Goal: Communication & Community: Share content

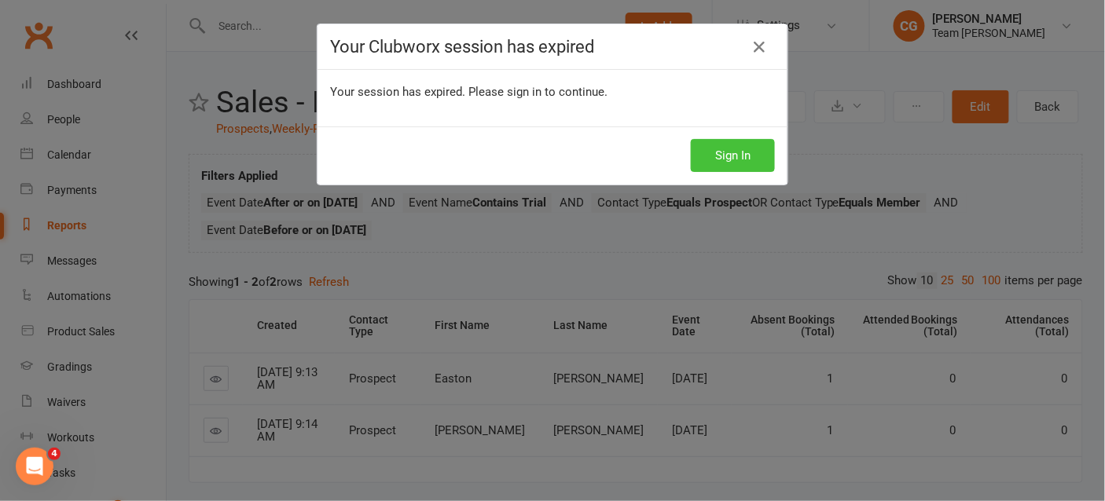
click at [744, 155] on button "Sign In" at bounding box center [733, 155] width 84 height 33
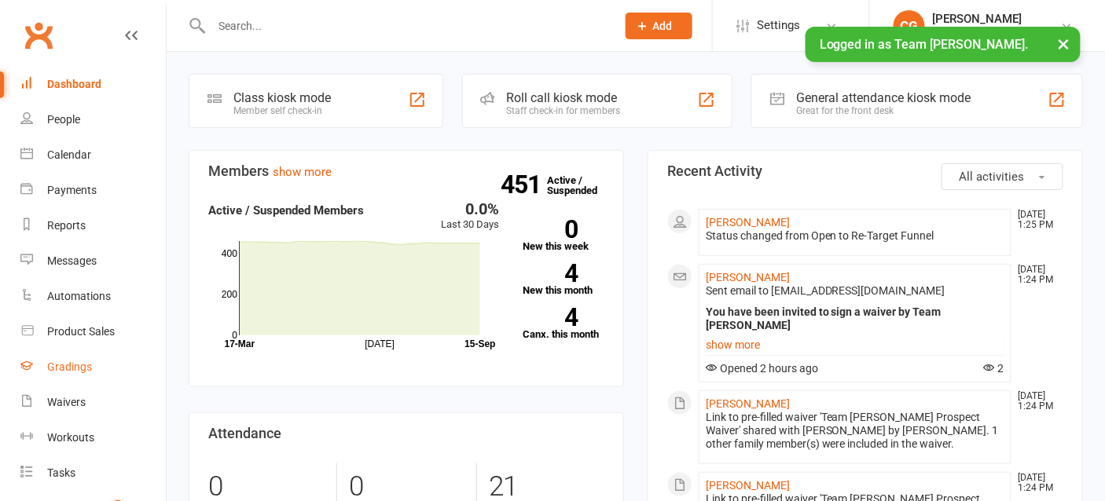
click at [71, 363] on div "Gradings" at bounding box center [69, 367] width 45 height 13
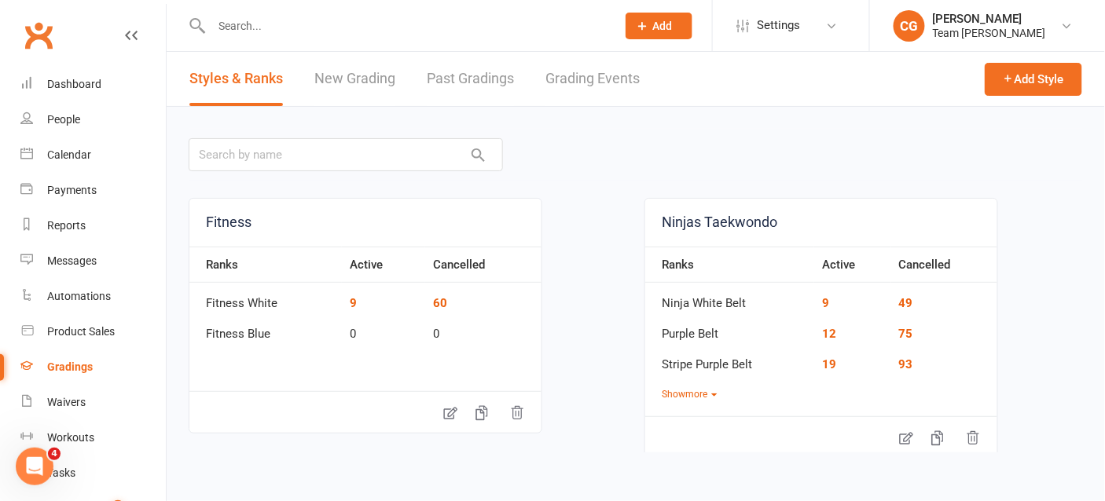
click at [612, 84] on link "Grading Events" at bounding box center [592, 79] width 94 height 54
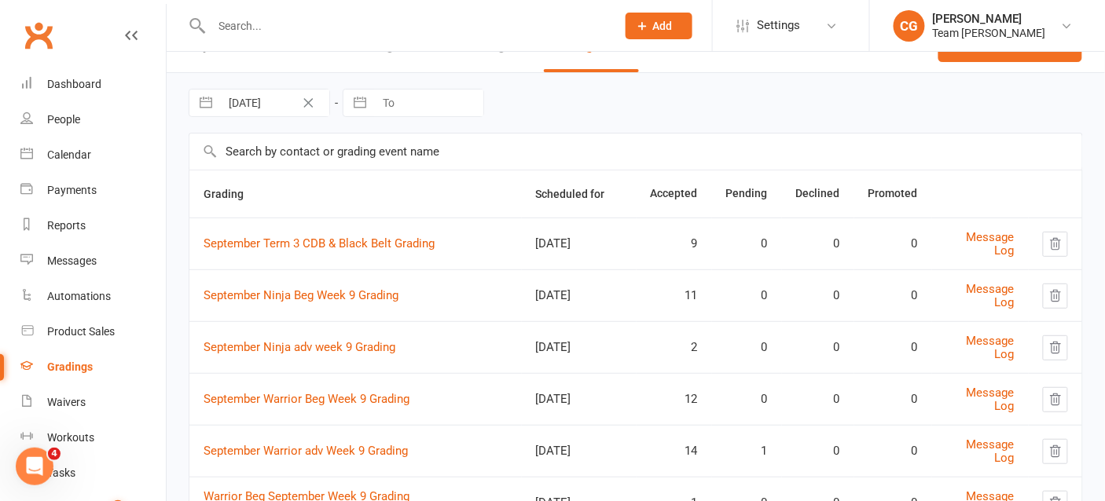
scroll to position [35, 0]
click at [376, 240] on link "September Term 3 CDB & Black Belt Grading" at bounding box center [318, 242] width 231 height 14
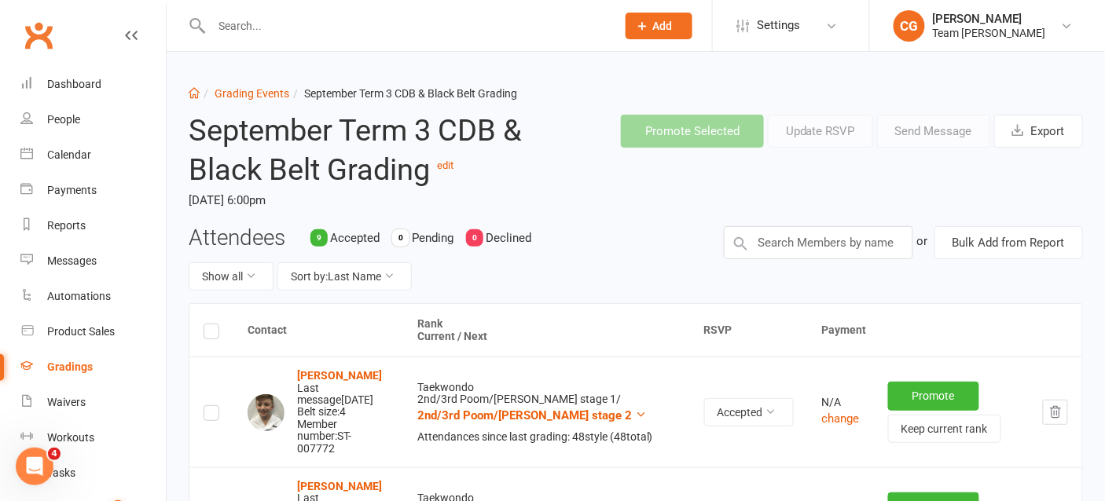
click at [209, 334] on label at bounding box center [211, 334] width 16 height 0
click at [209, 324] on input "checkbox" at bounding box center [211, 324] width 16 height 0
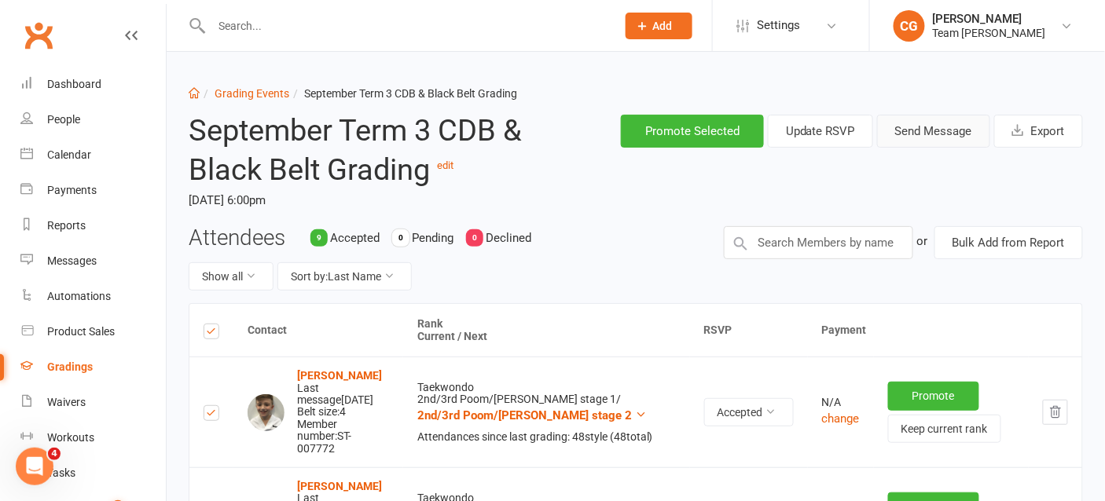
click at [937, 130] on button "Send Message" at bounding box center [933, 131] width 113 height 33
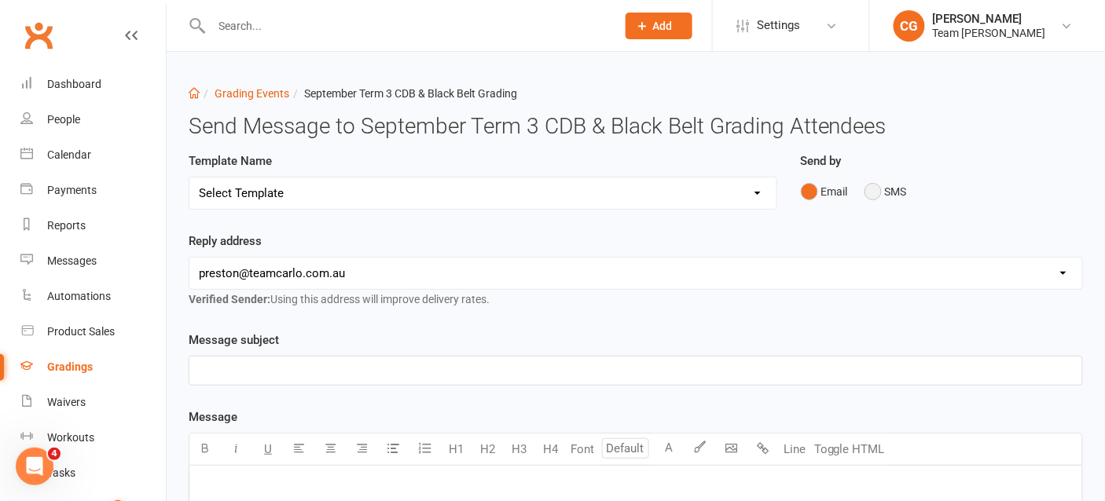
click at [870, 189] on button "SMS" at bounding box center [885, 192] width 42 height 30
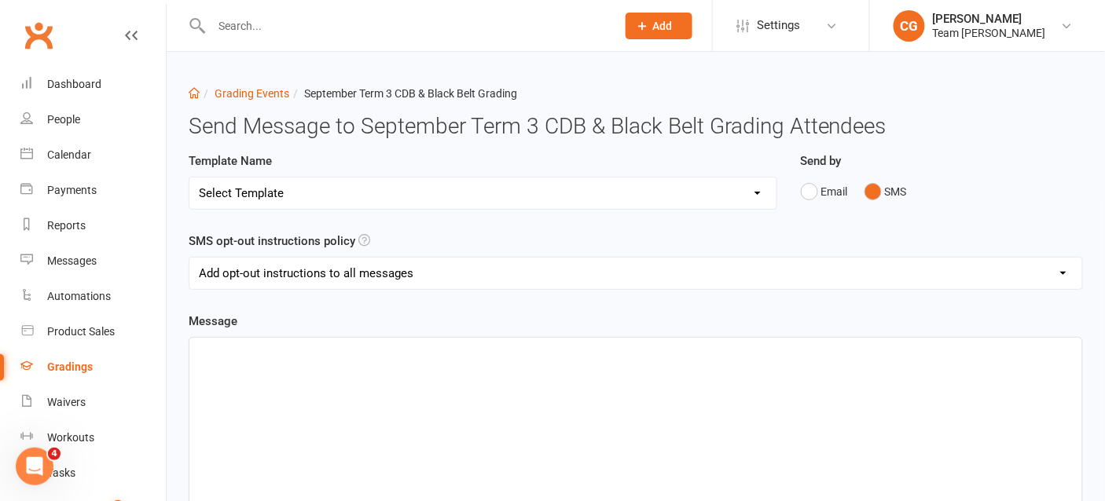
click at [339, 274] on select "Add opt-out instructions to all messages Add opt-out instructions for messages …" at bounding box center [635, 273] width 893 height 31
select select "2"
click at [189, 258] on select "Add opt-out instructions to all messages Add opt-out instructions for messages …" at bounding box center [635, 273] width 893 height 31
click at [272, 350] on p "﻿" at bounding box center [636, 352] width 874 height 19
paste div
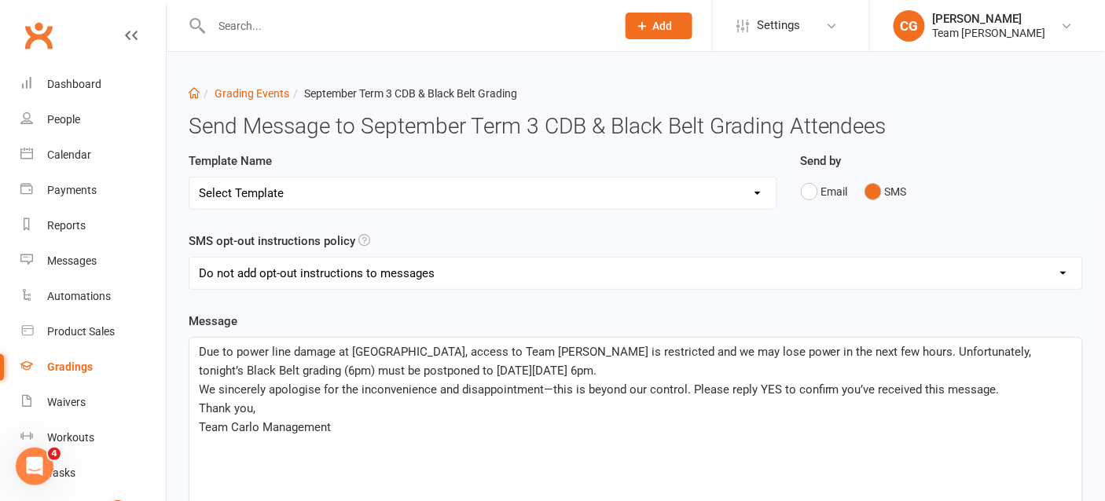
click at [196, 350] on div "Due to power line damage at Wood St & High St, access to Team Carlo Preston is …" at bounding box center [635, 456] width 893 height 236
click at [231, 347] on span "Dear team Carlo familiesDue to power line damage at Wood St & High St, access t…" at bounding box center [627, 361] width 856 height 33
click at [331, 346] on span "Dear Team Carlo familiesDue to power line damage at Wood St & High St, access t…" at bounding box center [628, 361] width 858 height 33
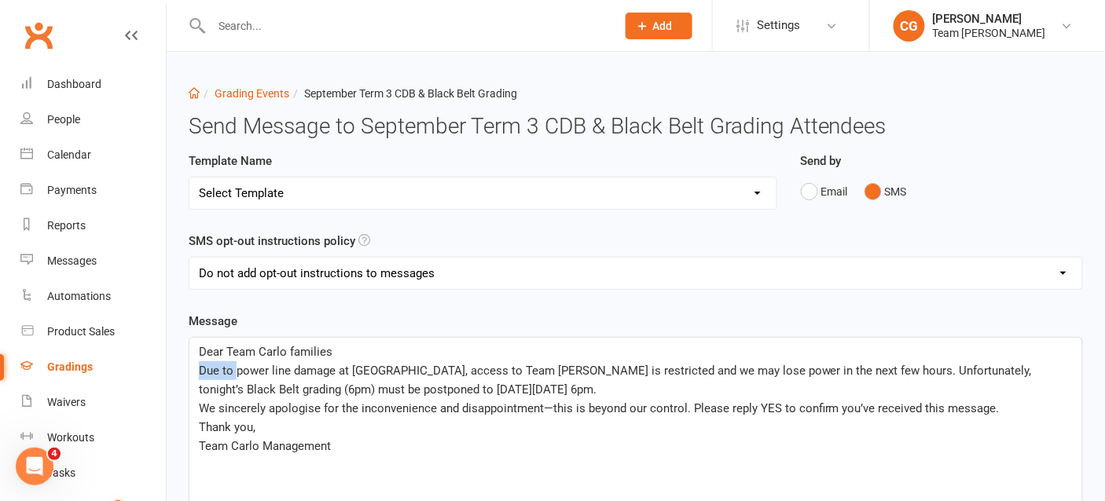
drag, startPoint x: 234, startPoint y: 367, endPoint x: 200, endPoint y: 367, distance: 34.6
click at [200, 367] on span "Due to power line damage at Wood St & High St, access to Team Carlo Preston is …" at bounding box center [617, 380] width 836 height 33
drag, startPoint x: 492, startPoint y: 368, endPoint x: 497, endPoint y: 327, distance: 41.1
click at [492, 366] on span "There has been power line damage at Wood St & High St, access to Team Carlo Pre…" at bounding box center [602, 380] width 806 height 33
click at [596, 366] on span "There has been power line damage at Wood St & High St due to high winds. Access…" at bounding box center [632, 380] width 867 height 33
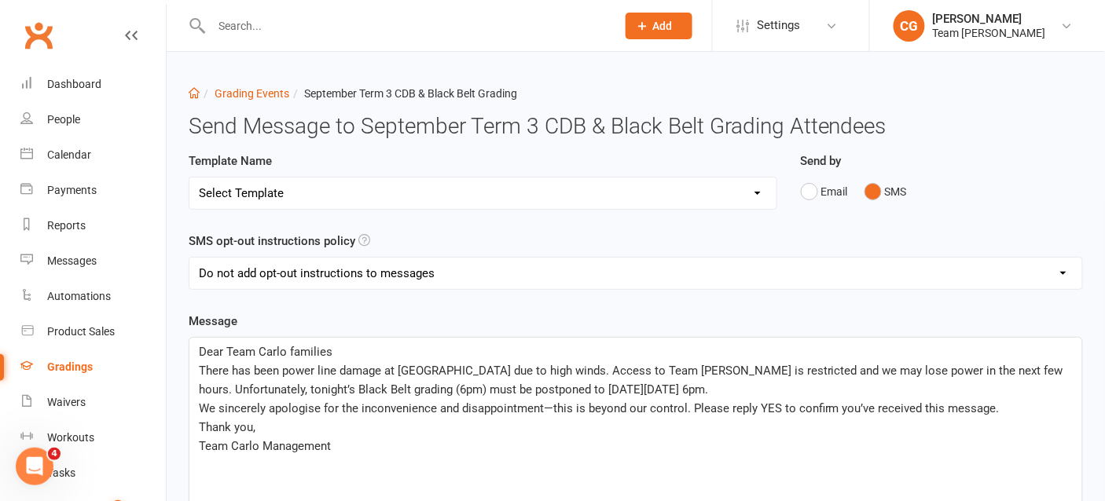
click at [381, 384] on span "There has been power line damage at Wood St & High St due to high winds. Access…" at bounding box center [632, 380] width 867 height 33
drag, startPoint x: 453, startPoint y: 388, endPoint x: 480, endPoint y: 388, distance: 26.7
click at [480, 388] on span "There has been power line damage at Wood St & High St due to high winds. Access…" at bounding box center [632, 380] width 867 height 33
click at [718, 384] on span "There has been power line damage at Wood St & High St due to high winds. Access…" at bounding box center [632, 380] width 867 height 33
click at [545, 406] on span "We sincerely apologise for the inconvenience and disappointment—this is beyond …" at bounding box center [599, 408] width 801 height 14
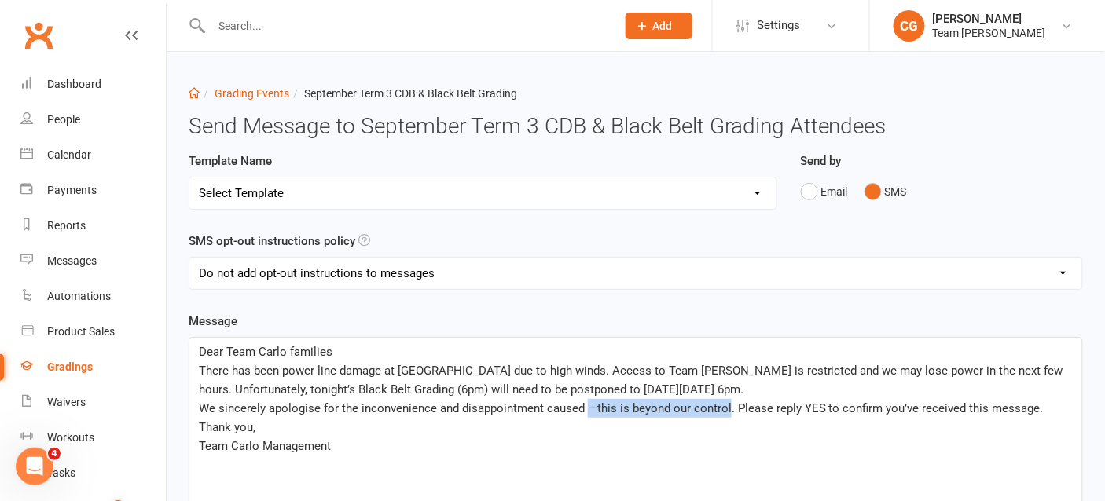
drag, startPoint x: 727, startPoint y: 405, endPoint x: 587, endPoint y: 400, distance: 140.0
click at [587, 401] on span "We sincerely apologise for the inconvenience and disappointment caused —this is…" at bounding box center [621, 408] width 845 height 14
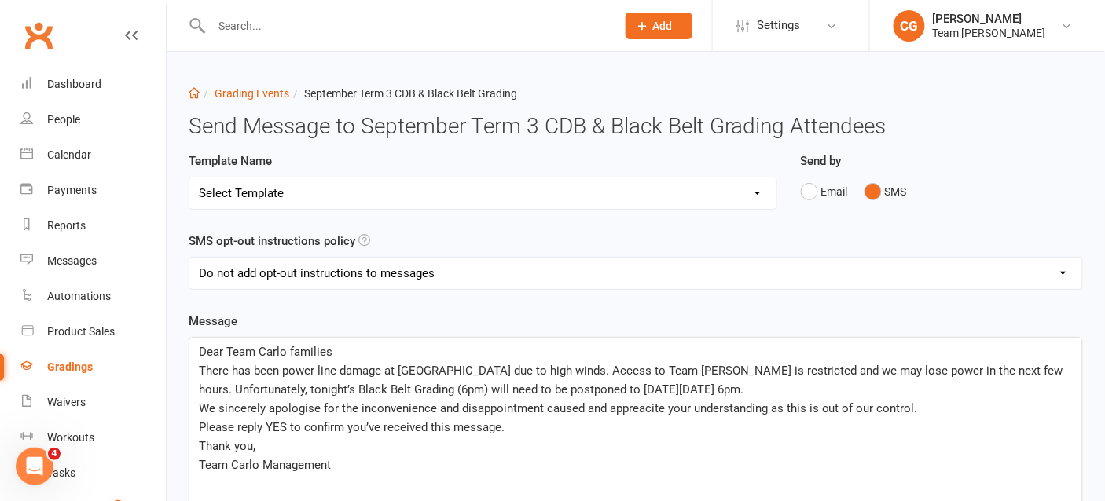
click at [651, 406] on span "We sincerely apologise for the inconvenience and disappointment caused and appr…" at bounding box center [558, 408] width 719 height 14
click at [609, 406] on span "We sincerely apologise for the inconvenience and disappointment caused and appr…" at bounding box center [558, 408] width 719 height 14
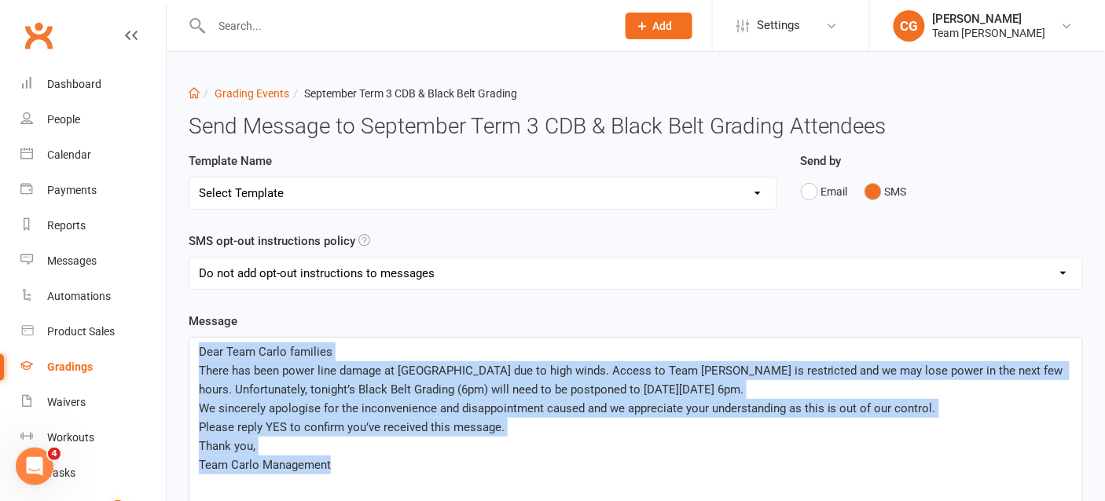
drag, startPoint x: 376, startPoint y: 464, endPoint x: 192, endPoint y: 349, distance: 217.1
click at [192, 349] on div "Dear Team Carlo families There has been power line damage at Wood St & High St …" at bounding box center [635, 456] width 893 height 236
copy div "Dear Team Carlo families There has been power line damage at Wood St & High St …"
click at [77, 265] on div "Messages" at bounding box center [71, 261] width 49 height 13
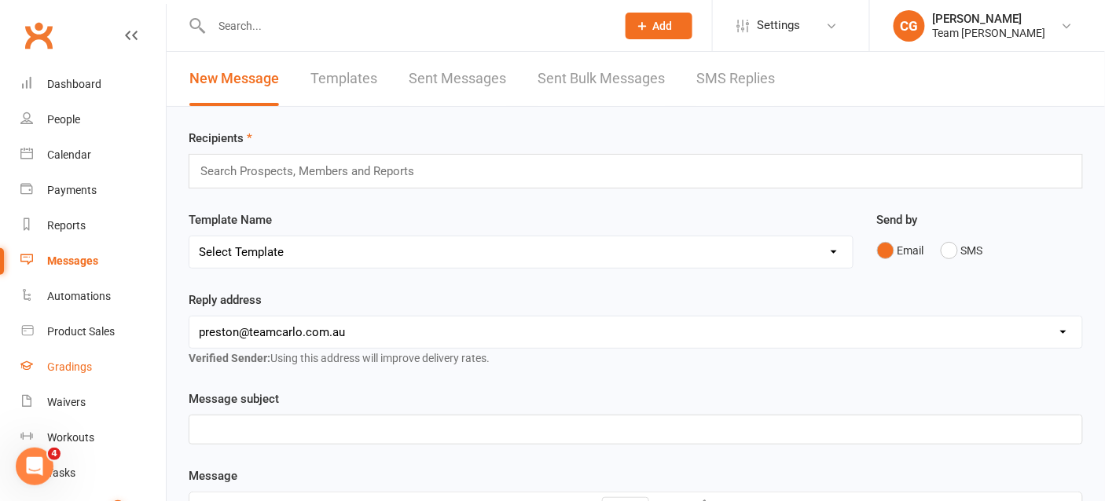
click at [66, 371] on div "Gradings" at bounding box center [69, 367] width 45 height 13
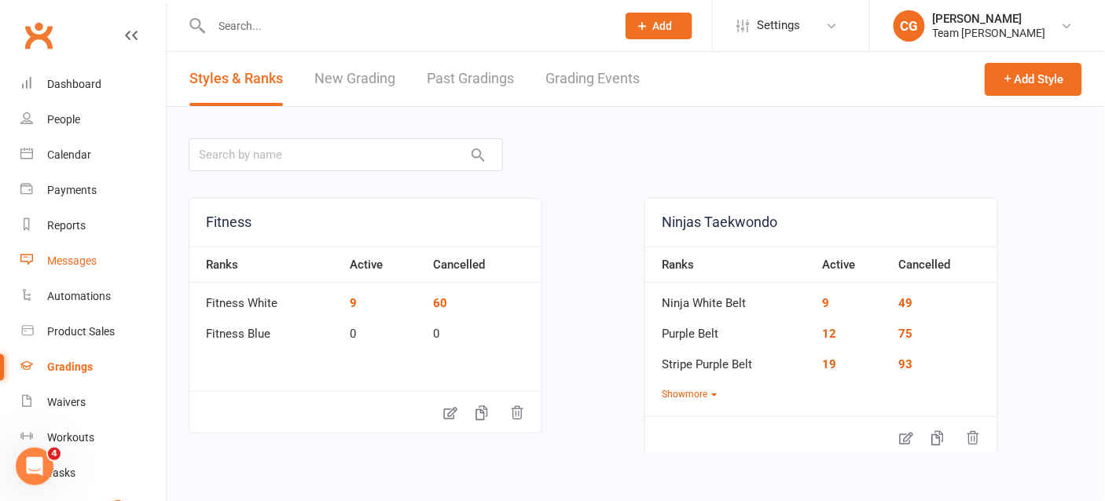
click at [57, 266] on div "Messages" at bounding box center [71, 261] width 49 height 13
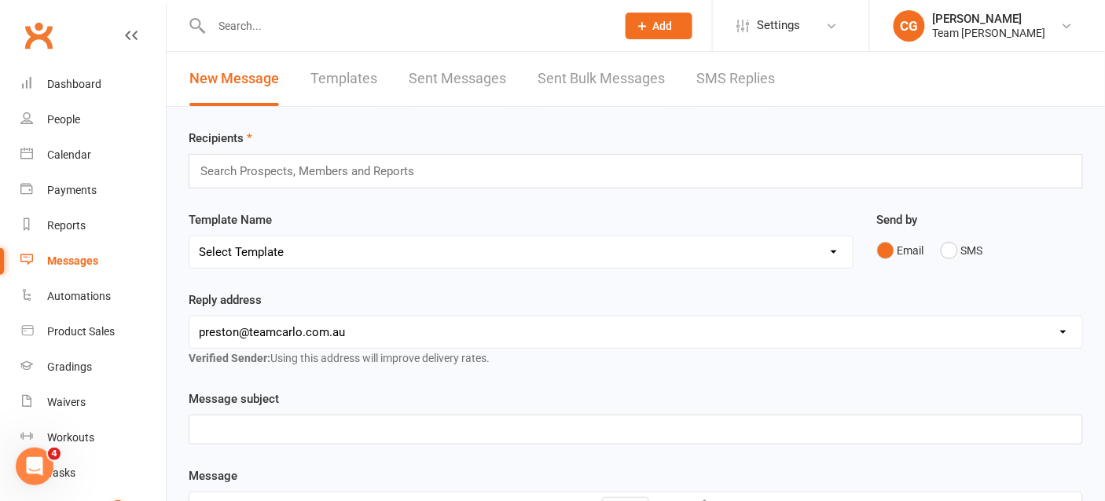
click at [246, 164] on input "text" at bounding box center [314, 171] width 230 height 20
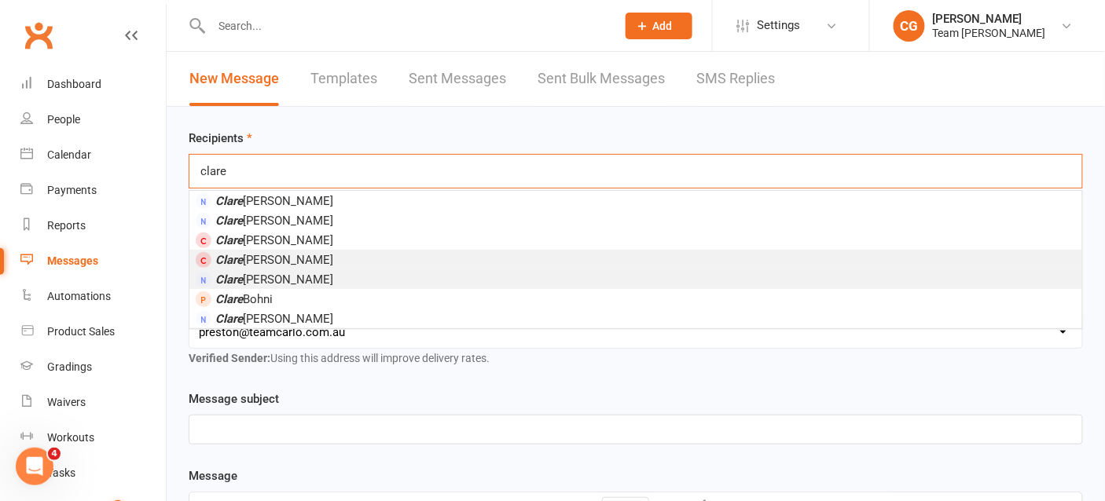
type input "clare"
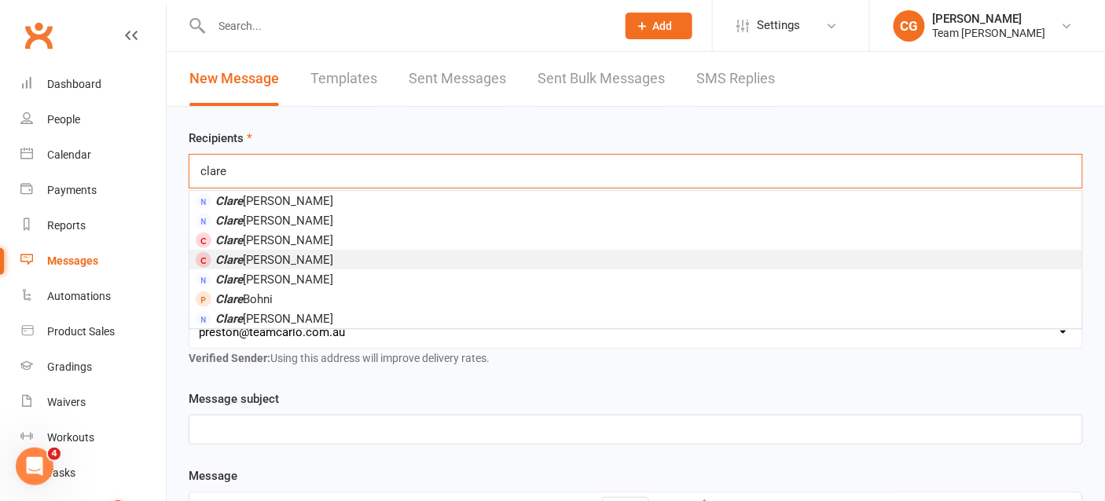
click at [264, 265] on li "Clare Groves" at bounding box center [635, 260] width 893 height 20
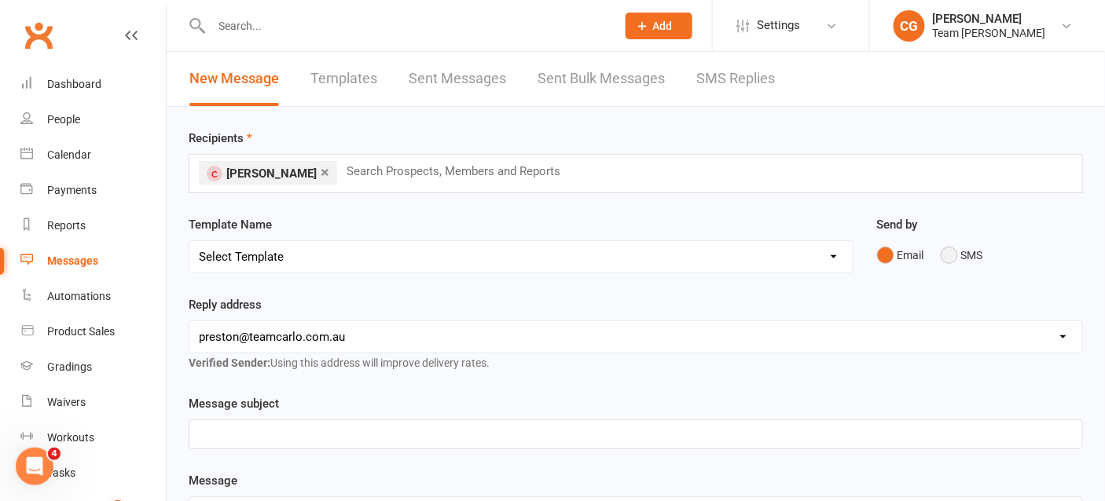
click at [957, 255] on button "SMS" at bounding box center [961, 255] width 42 height 30
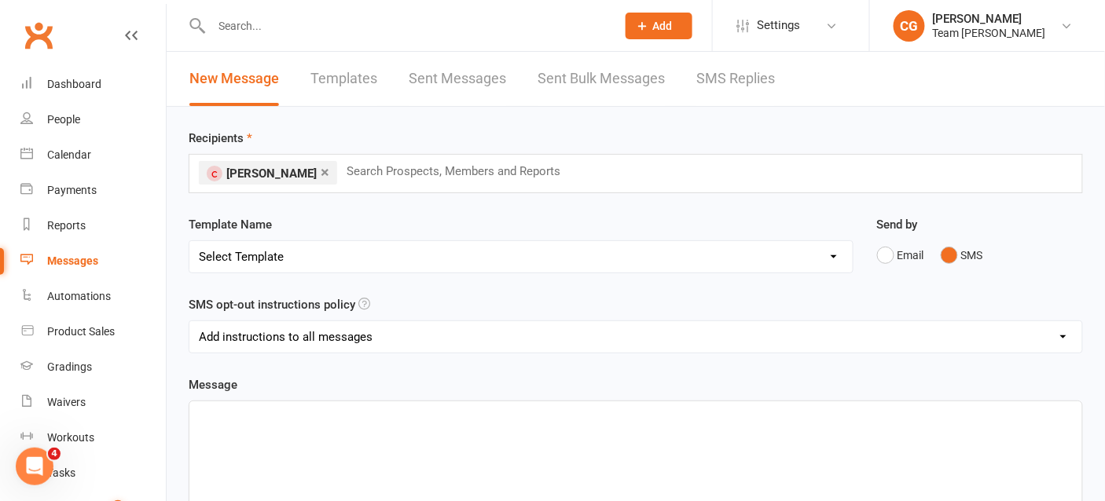
click at [316, 333] on select "Add instructions to all messages Add instructions for messages sent to Prospect…" at bounding box center [635, 336] width 893 height 31
select select "1"
click at [189, 321] on select "Add instructions to all messages Add instructions for messages sent to Prospect…" at bounding box center [635, 336] width 893 height 31
click at [287, 412] on p "﻿" at bounding box center [636, 415] width 874 height 19
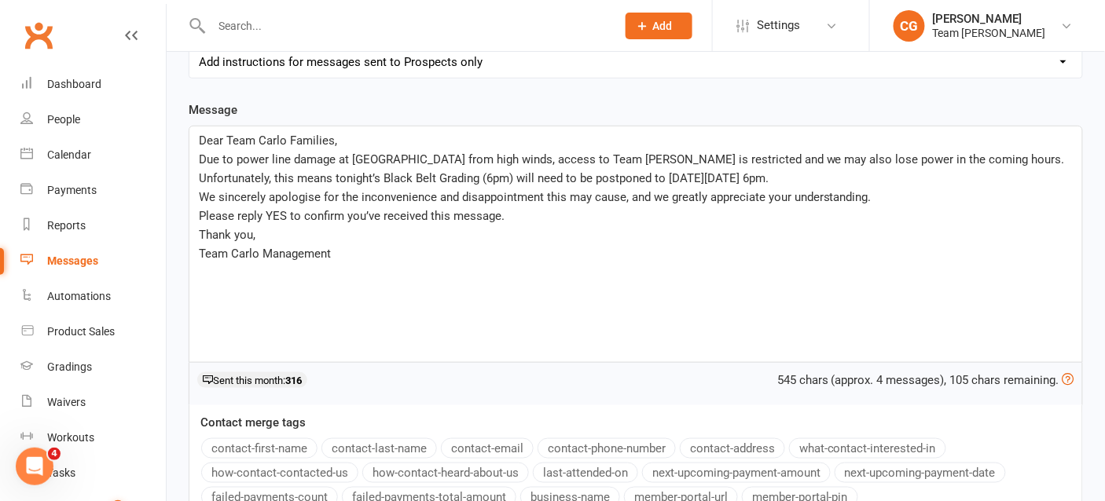
click at [296, 134] on span "Dear Team Carlo Families," at bounding box center [268, 141] width 138 height 14
click at [448, 154] on span "Due to power line damage at Wood St & High St from high winds, access to Team C…" at bounding box center [633, 168] width 869 height 33
click at [626, 196] on span "We sincerely apologise for the inconvenience and disappointment this may cause,…" at bounding box center [535, 197] width 673 height 14
drag, startPoint x: 702, startPoint y: 196, endPoint x: 668, endPoint y: 196, distance: 33.8
click at [668, 196] on span "We sincerely apologise for the inconvenience and disappointment this may cause …" at bounding box center [534, 197] width 670 height 14
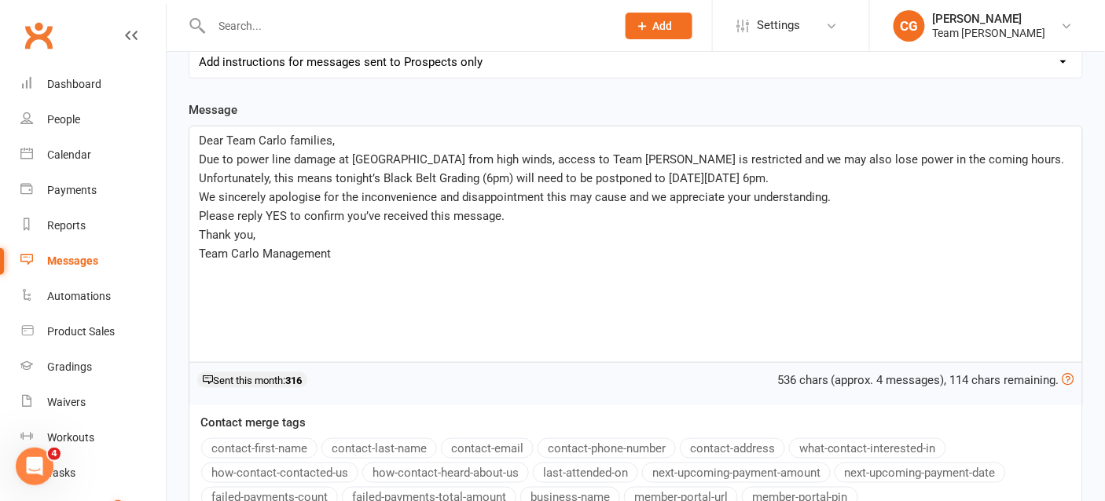
scroll to position [432, 0]
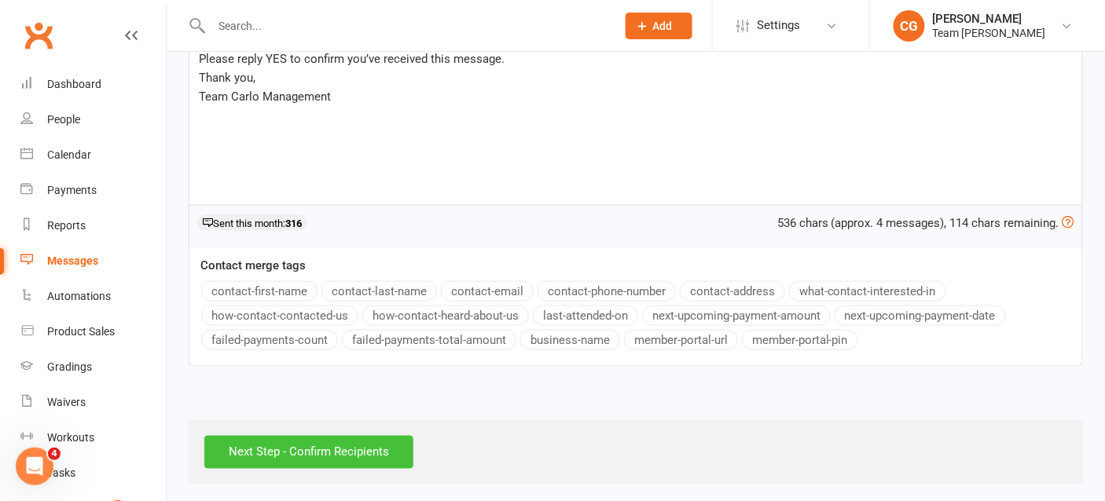
click at [273, 445] on input "Next Step - Confirm Recipients" at bounding box center [308, 452] width 209 height 33
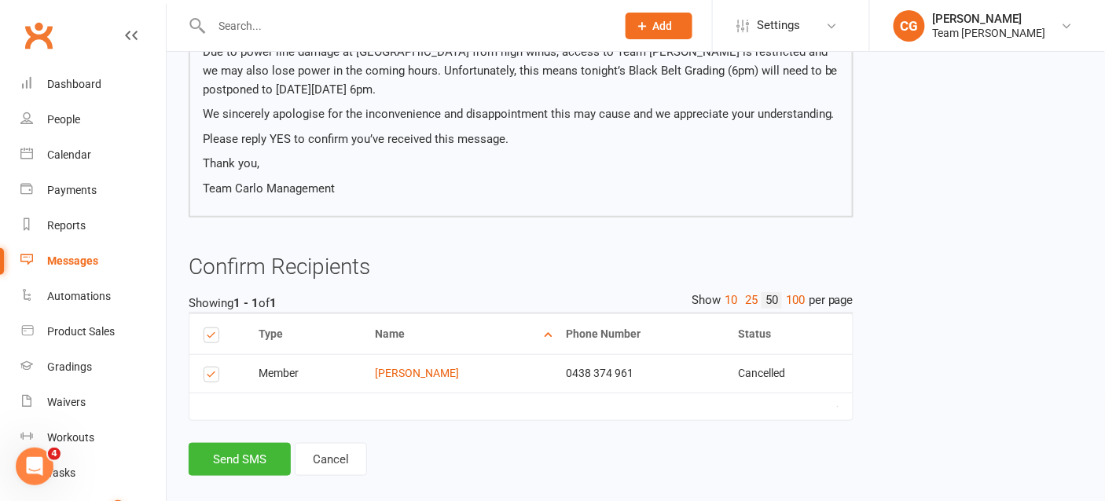
scroll to position [222, 0]
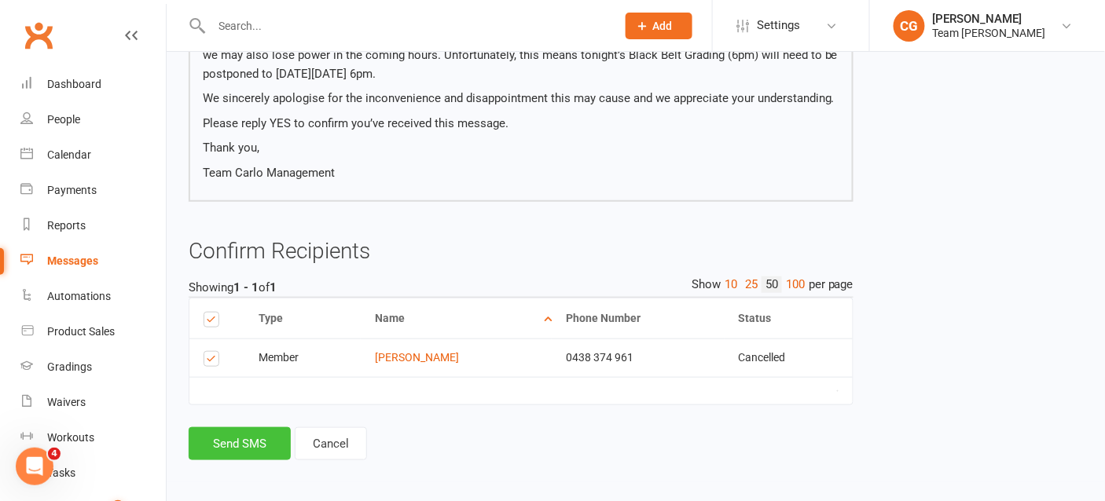
click at [235, 438] on button "Send SMS" at bounding box center [240, 443] width 102 height 33
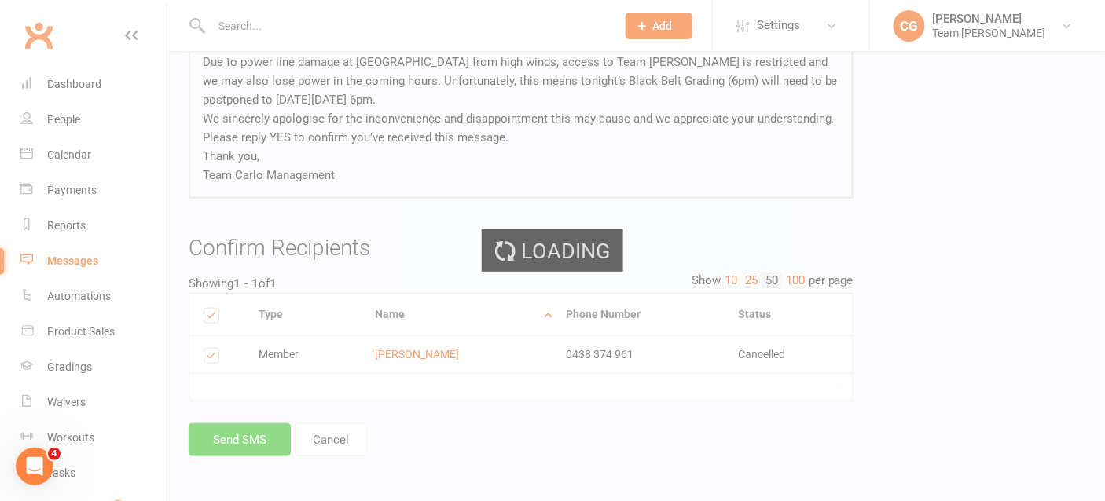
scroll to position [181, 0]
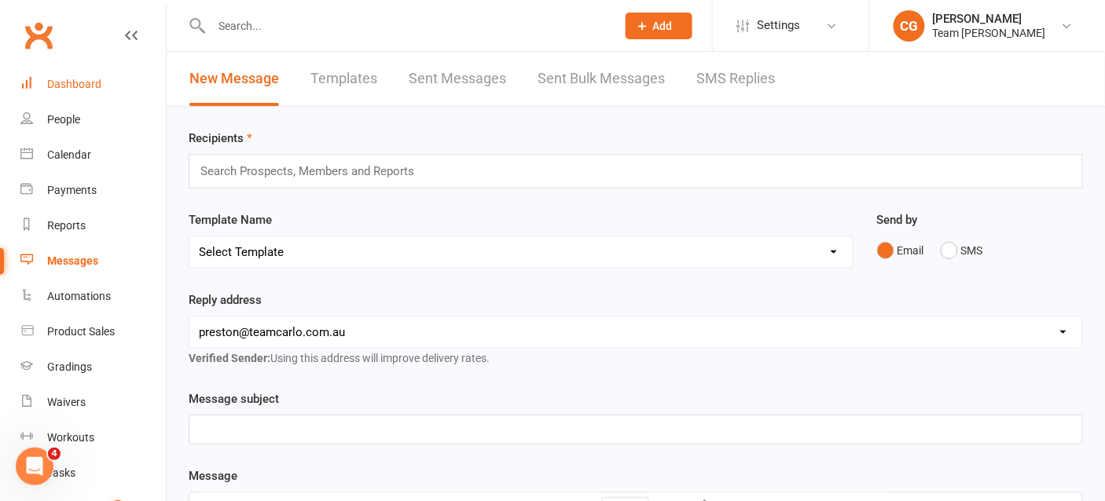
click at [86, 83] on div "Dashboard" at bounding box center [74, 84] width 54 height 13
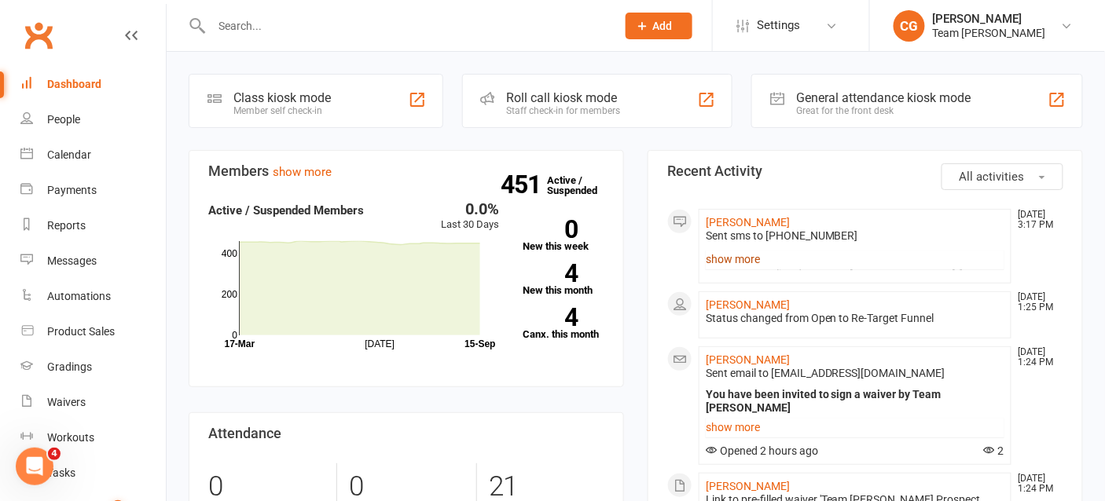
click at [723, 250] on link "show more" at bounding box center [855, 259] width 299 height 22
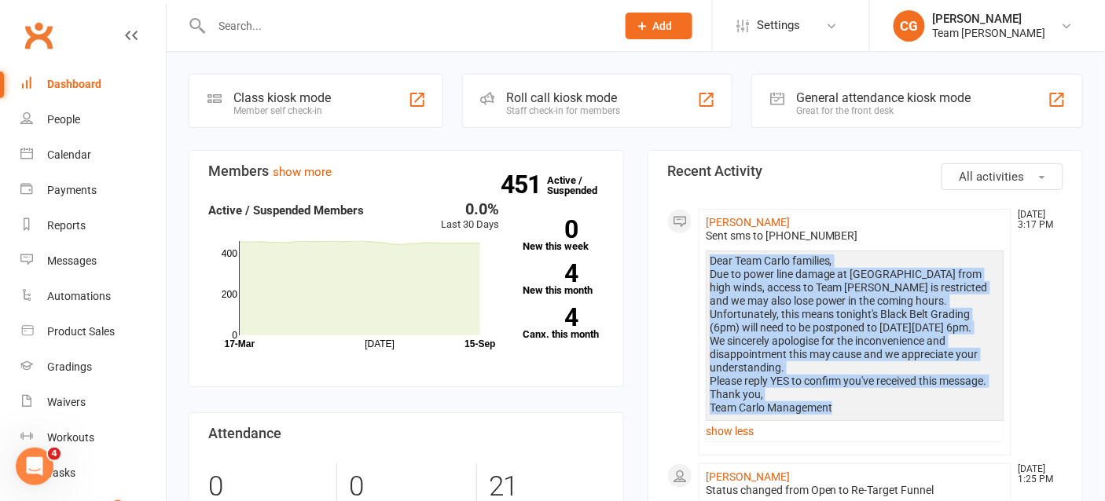
drag, startPoint x: 711, startPoint y: 262, endPoint x: 848, endPoint y: 414, distance: 204.2
click at [848, 414] on div "Dear Team Carlo families, Due to power line damage at Wood St & High St from hi…" at bounding box center [854, 341] width 291 height 172
copy div "Dear Team Carlo families, Due to power line damage at Wood St & High St from hi…"
click at [76, 368] on div "Gradings" at bounding box center [69, 367] width 45 height 13
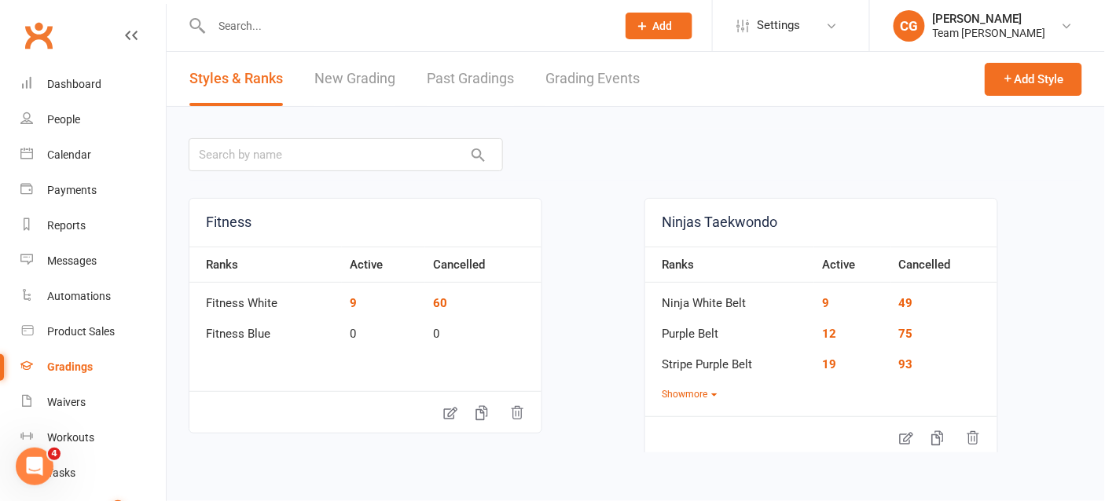
click at [553, 83] on link "Grading Events" at bounding box center [592, 79] width 94 height 54
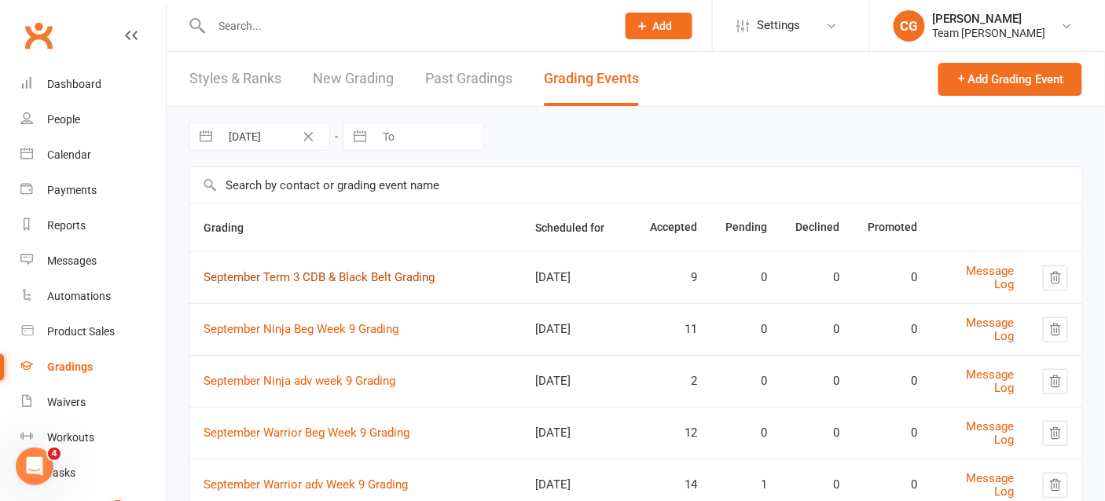
click at [292, 277] on link "September Term 3 CDB & Black Belt Grading" at bounding box center [318, 277] width 231 height 14
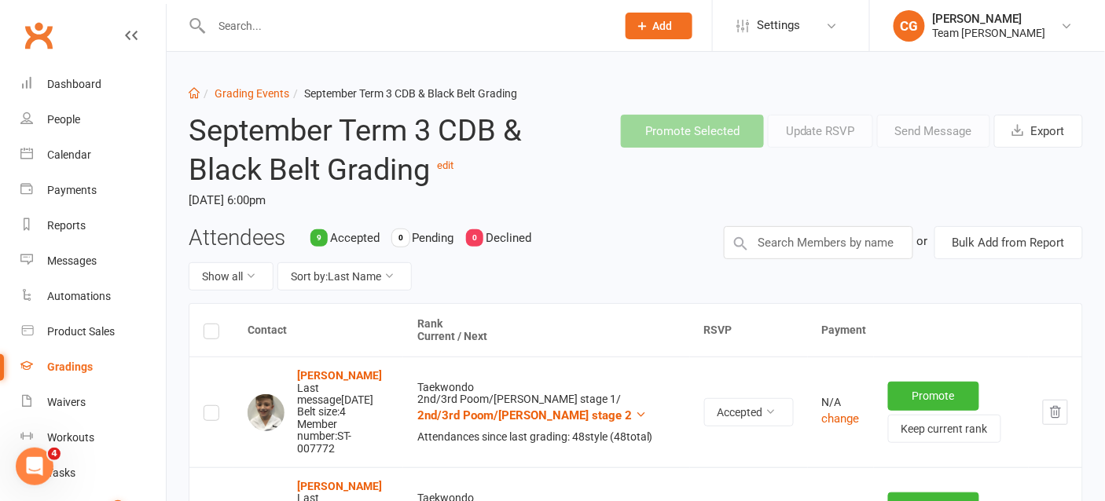
click at [210, 334] on label at bounding box center [211, 334] width 16 height 0
click at [210, 324] on input "checkbox" at bounding box center [211, 324] width 16 height 0
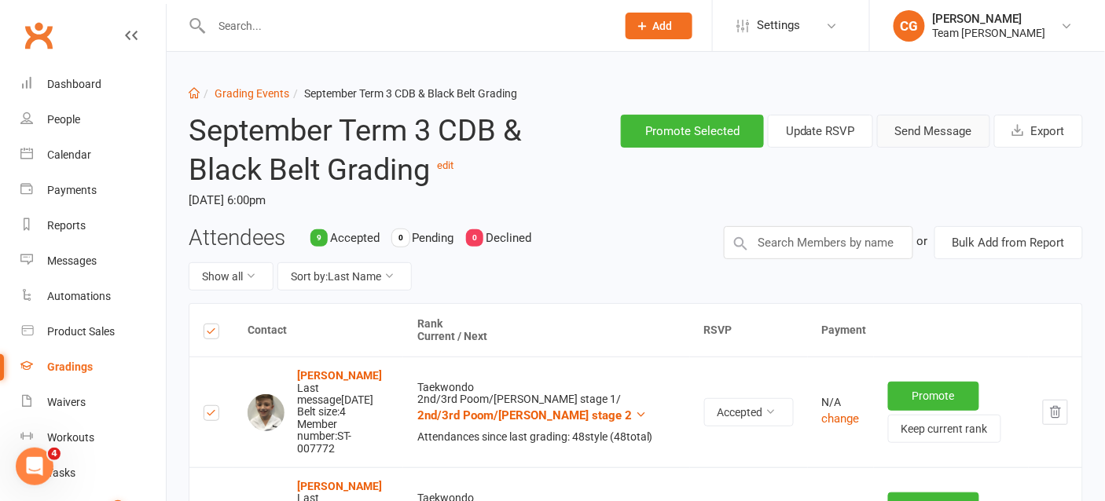
click at [942, 135] on button "Send Message" at bounding box center [933, 131] width 113 height 33
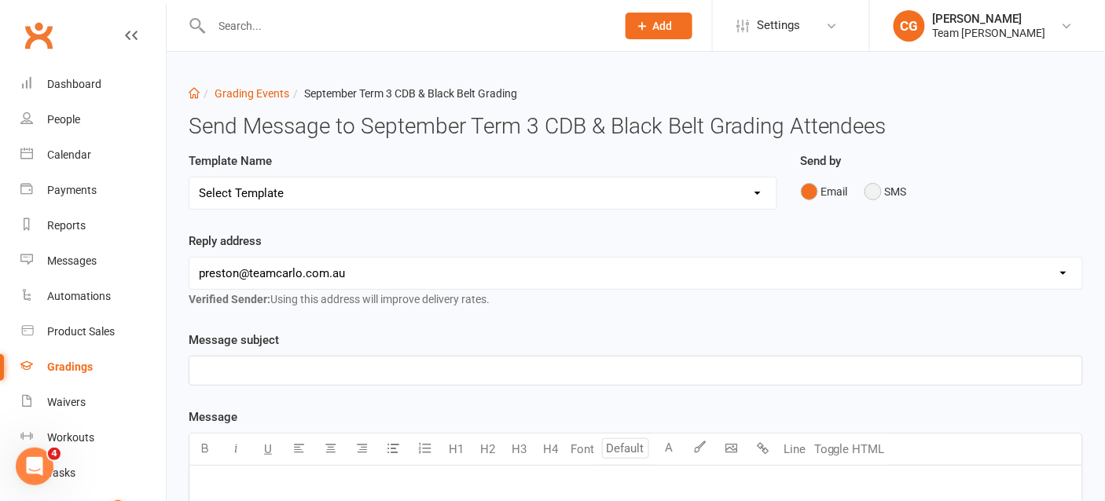
click at [872, 188] on button "SMS" at bounding box center [885, 192] width 42 height 30
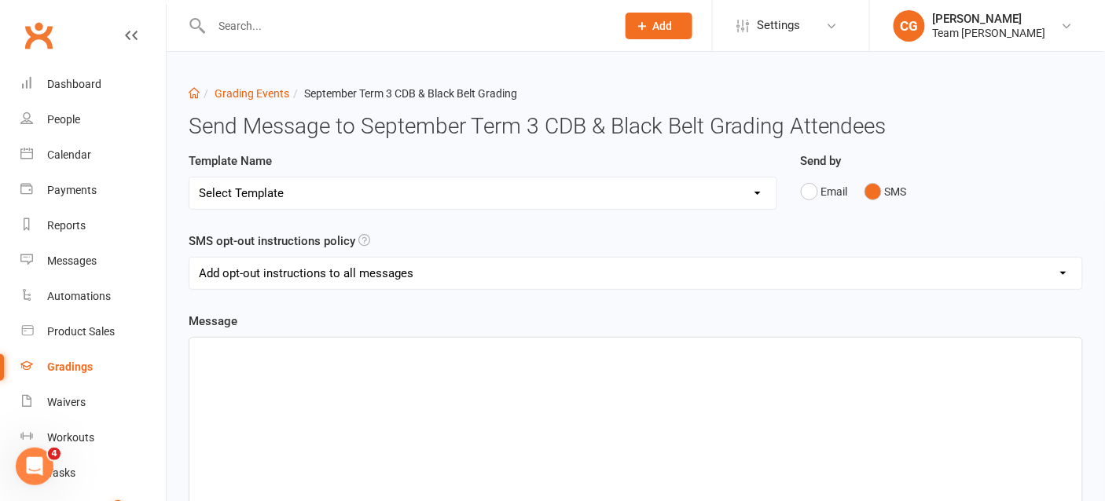
click at [397, 265] on select "Add opt-out instructions to all messages Add opt-out instructions for messages …" at bounding box center [635, 273] width 893 height 31
select select "2"
click at [189, 258] on select "Add opt-out instructions to all messages Add opt-out instructions for messages …" at bounding box center [635, 273] width 893 height 31
click at [262, 370] on div "﻿" at bounding box center [635, 456] width 893 height 236
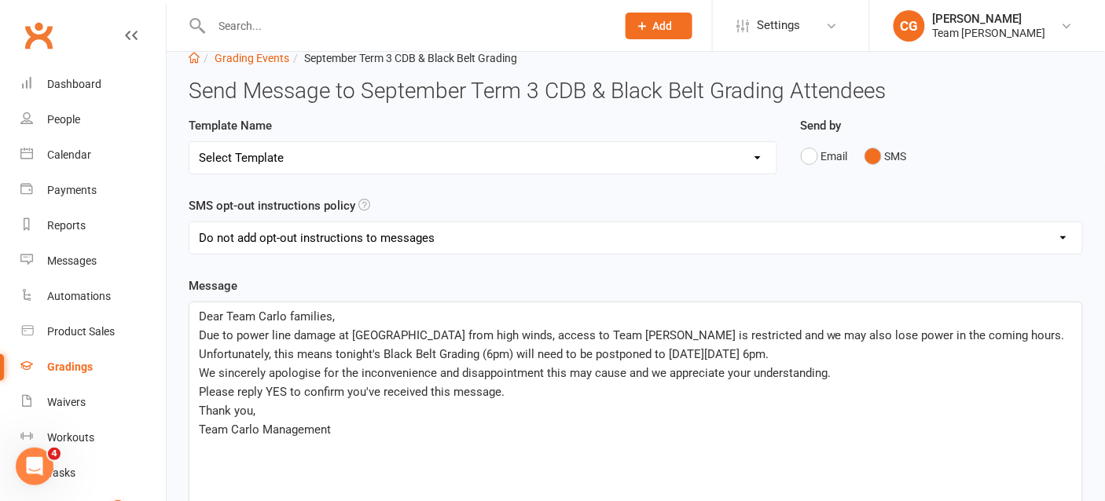
scroll to position [40, 0]
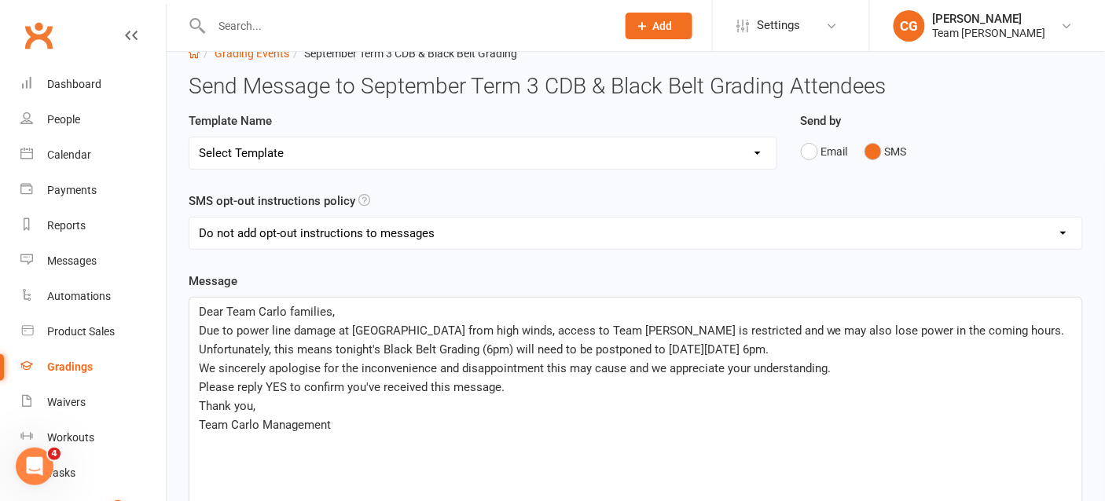
click at [335, 327] on span "Due to power line damage at Wood St & High St from high winds, access to Team C…" at bounding box center [633, 340] width 869 height 33
click at [333, 332] on span "Due to power line damagecaused. by high winds, at Wood St & High St from high w…" at bounding box center [620, 340] width 843 height 33
click at [460, 329] on span "Due to power line damage caused by high winds, at Wood St & High St from high w…" at bounding box center [620, 340] width 843 height 33
click at [563, 324] on span "Due to power line damage caused by high winds, at Wood St & High St from high w…" at bounding box center [636, 340] width 875 height 33
drag, startPoint x: 563, startPoint y: 324, endPoint x: 650, endPoint y: 330, distance: 86.6
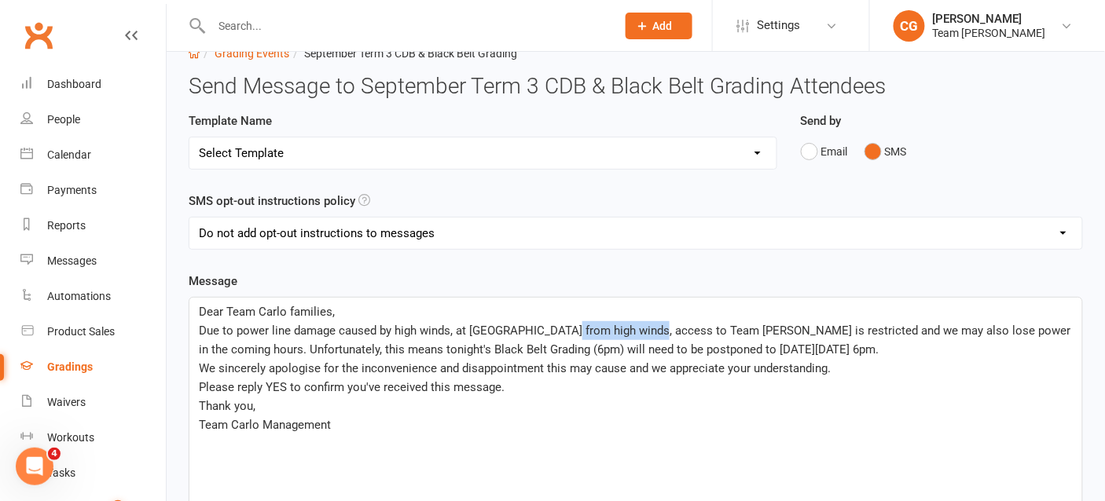
click at [650, 330] on span "Due to power line damage caused by high winds, at Wood St & High St from high w…" at bounding box center [636, 340] width 875 height 33
click at [453, 332] on span "Due to power line damage caused by high winds, at Wood St & High St, access to …" at bounding box center [630, 340] width 863 height 33
click at [878, 328] on span "Due to power line damage caused by high winds at Wood St & High St, access to T…" at bounding box center [629, 340] width 860 height 33
click at [735, 345] on span "Due to power line damage caused by high winds at Wood St & High St, access to T…" at bounding box center [634, 340] width 871 height 33
click at [747, 343] on span "Due to power line damage caused by high winds at Wood St & High St, access to T…" at bounding box center [634, 340] width 871 height 33
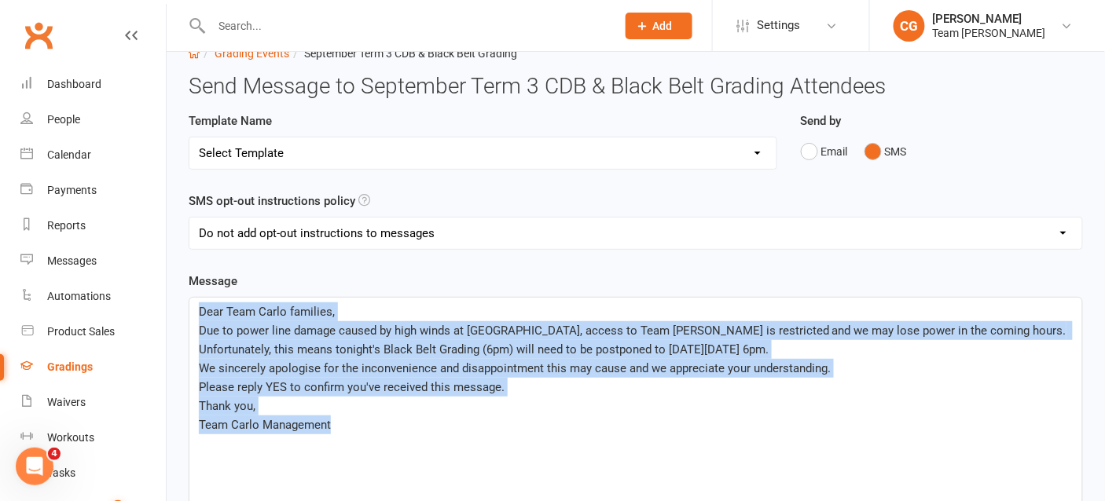
drag, startPoint x: 363, startPoint y: 420, endPoint x: 192, endPoint y: 304, distance: 206.4
click at [192, 304] on div "Dear Team Carlo families, Due to power line damage caused by high winds at Wood…" at bounding box center [635, 416] width 893 height 236
copy div "Dear Team Carlo families, Due to power line damage caused by high winds at Wood…"
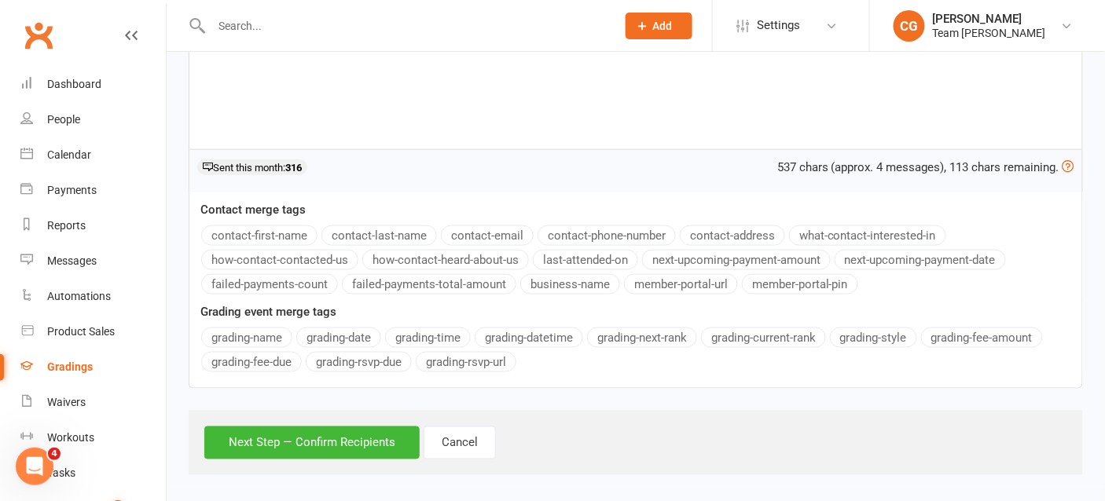
scroll to position [427, 0]
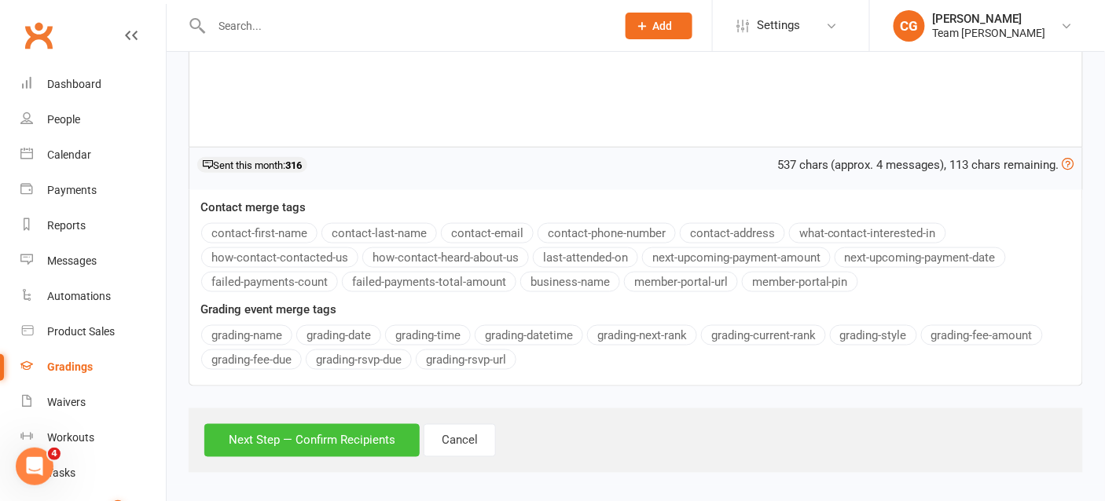
click at [272, 438] on button "Next Step — Confirm Recipients" at bounding box center [311, 440] width 215 height 33
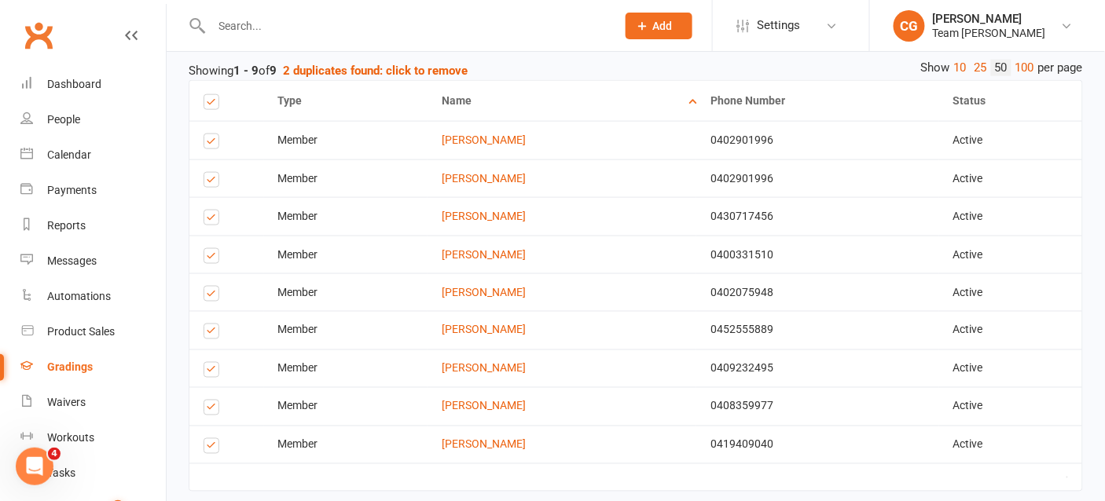
scroll to position [497, 0]
click at [207, 184] on label at bounding box center [213, 184] width 21 height 0
click at [207, 174] on input "checkbox" at bounding box center [208, 174] width 10 height 0
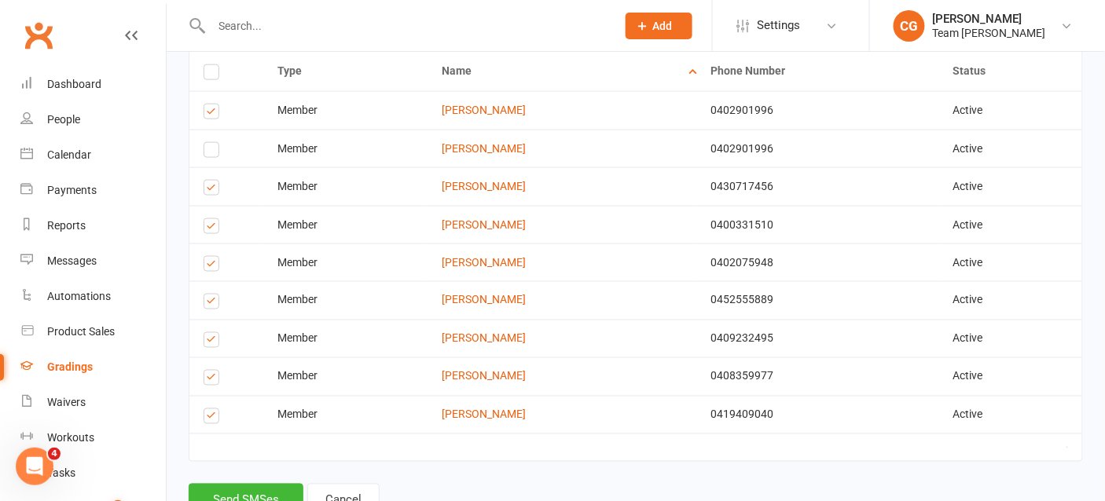
scroll to position [582, 0]
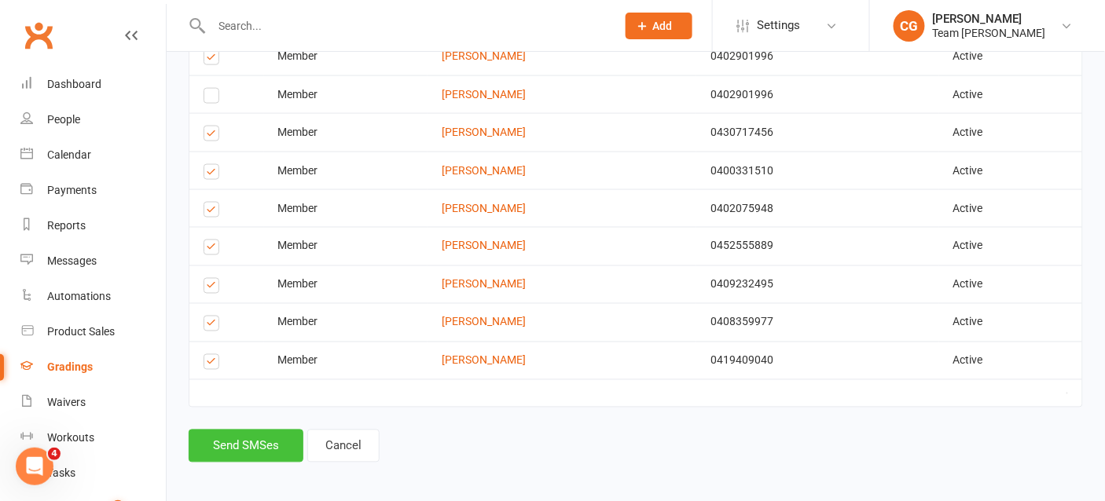
click at [247, 437] on button "Send SMSes" at bounding box center [246, 446] width 115 height 33
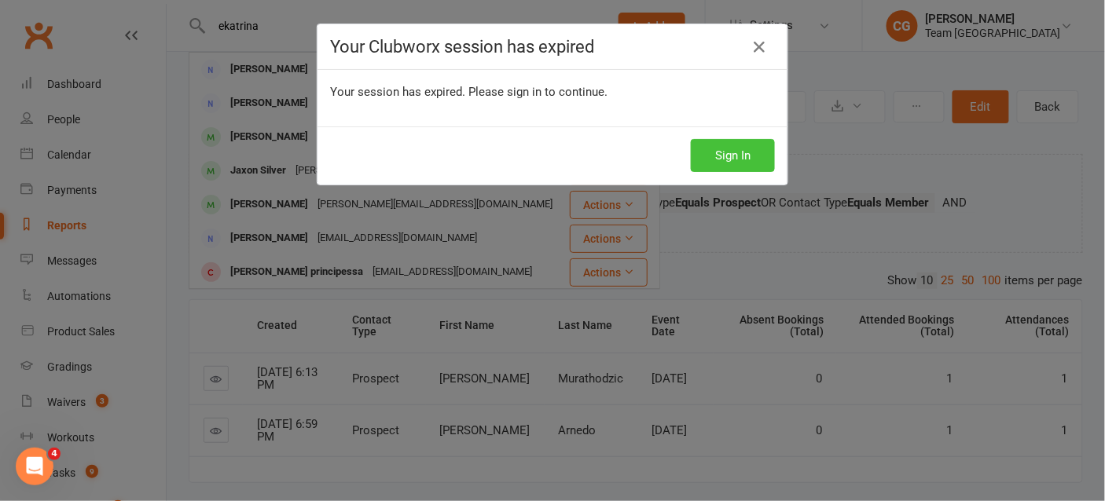
click at [717, 143] on button "Sign In" at bounding box center [733, 155] width 84 height 33
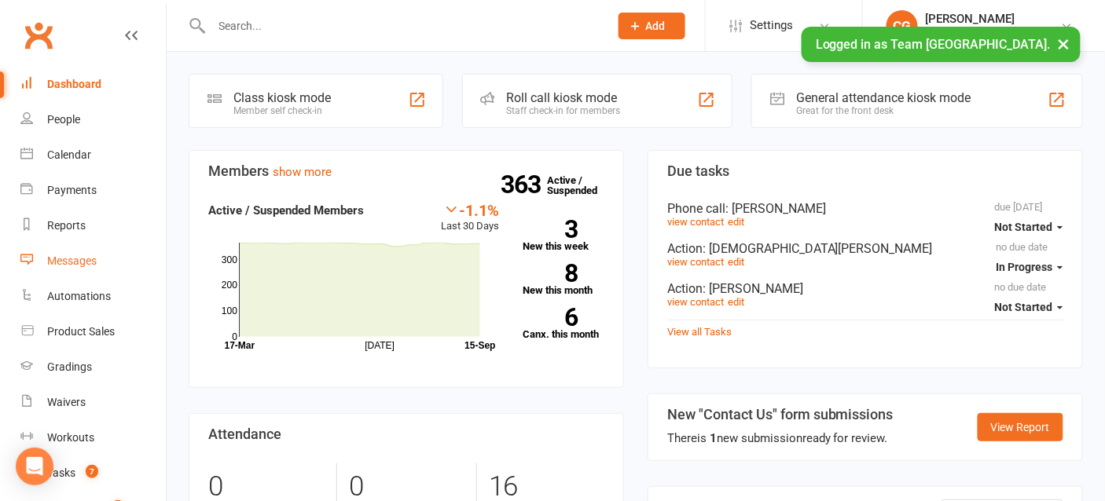
click at [70, 265] on div "Messages" at bounding box center [71, 261] width 49 height 13
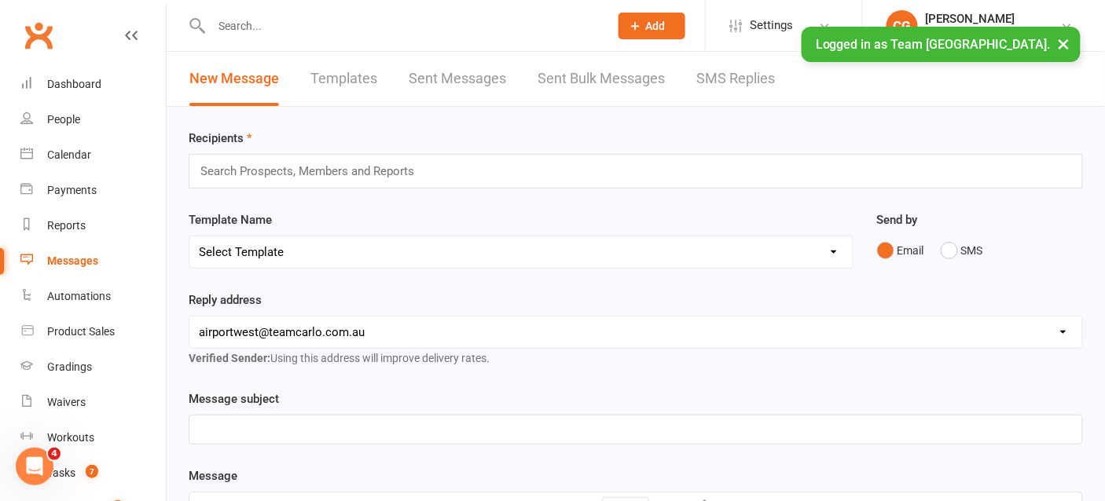
click at [728, 84] on link "SMS Replies" at bounding box center [735, 79] width 79 height 54
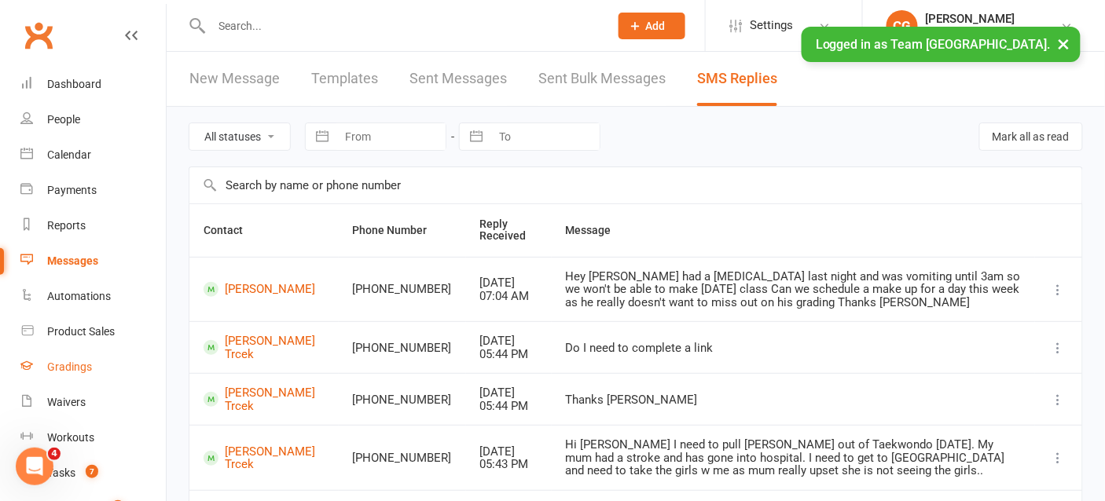
click at [73, 370] on div "Gradings" at bounding box center [69, 367] width 45 height 13
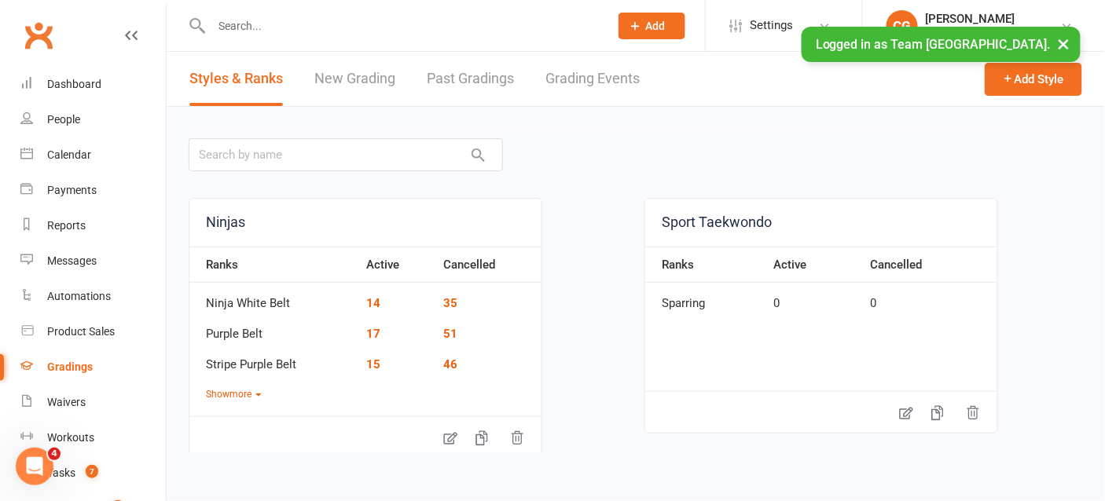
click at [606, 74] on link "Grading Events" at bounding box center [592, 79] width 94 height 54
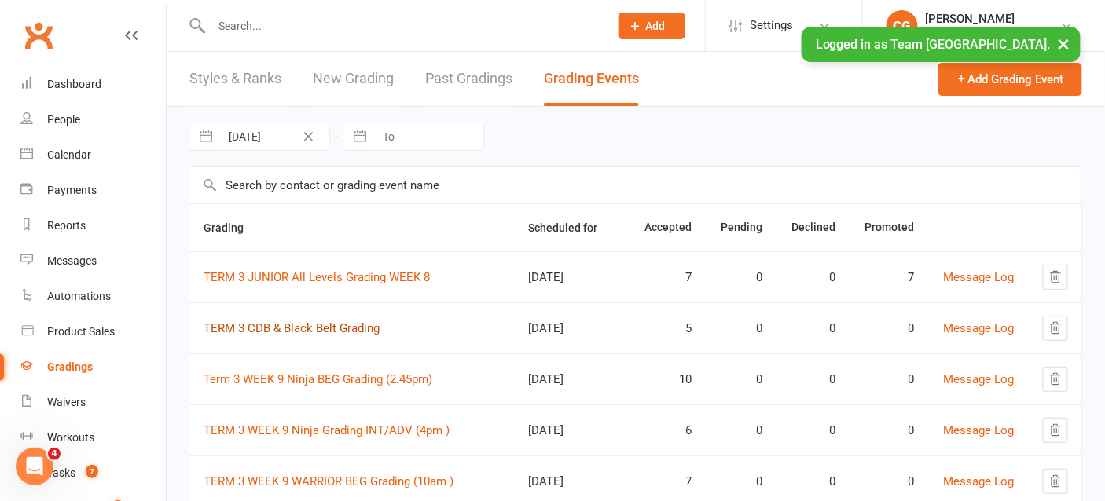
click at [333, 328] on link "TERM 3 CDB & Black Belt Grading" at bounding box center [291, 328] width 176 height 14
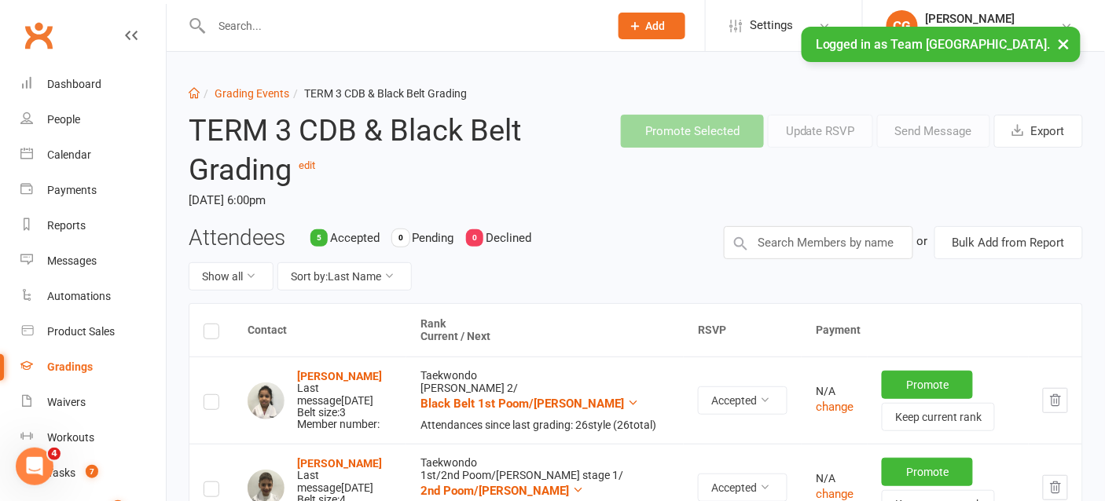
click at [206, 334] on label at bounding box center [211, 334] width 16 height 0
click at [206, 324] on input "checkbox" at bounding box center [211, 324] width 16 height 0
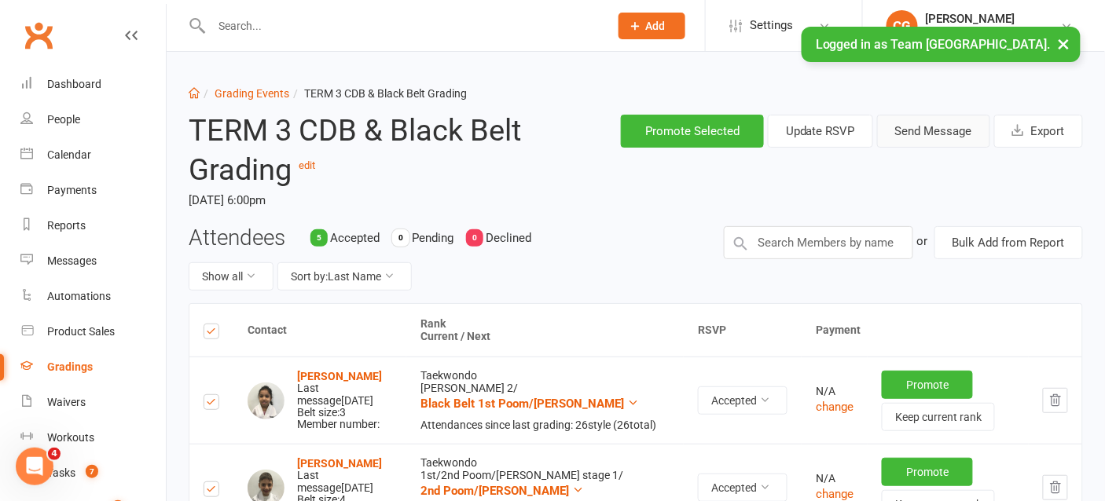
click at [934, 129] on button "Send Message" at bounding box center [933, 131] width 113 height 33
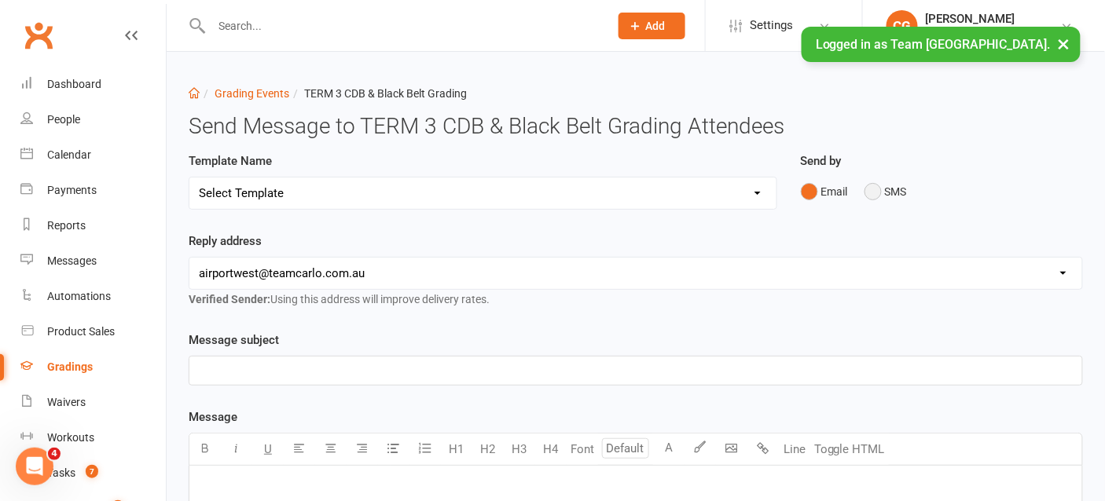
click at [880, 194] on button "SMS" at bounding box center [885, 192] width 42 height 30
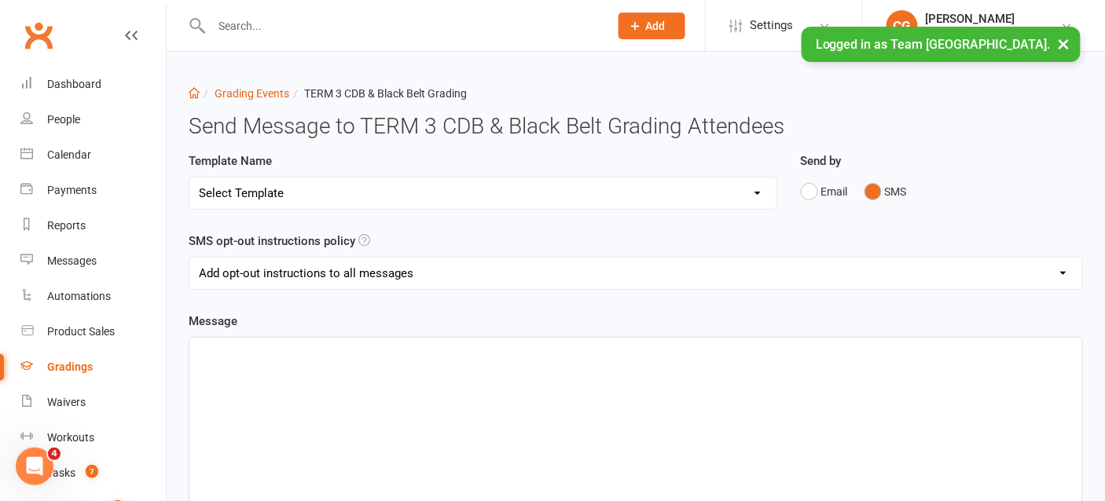
click at [214, 277] on select "Add opt-out instructions to all messages Add opt-out instructions for messages …" at bounding box center [635, 273] width 893 height 31
select select "2"
click at [189, 258] on select "Add opt-out instructions to all messages Add opt-out instructions for messages …" at bounding box center [635, 273] width 893 height 31
click at [221, 355] on p "﻿" at bounding box center [636, 352] width 874 height 19
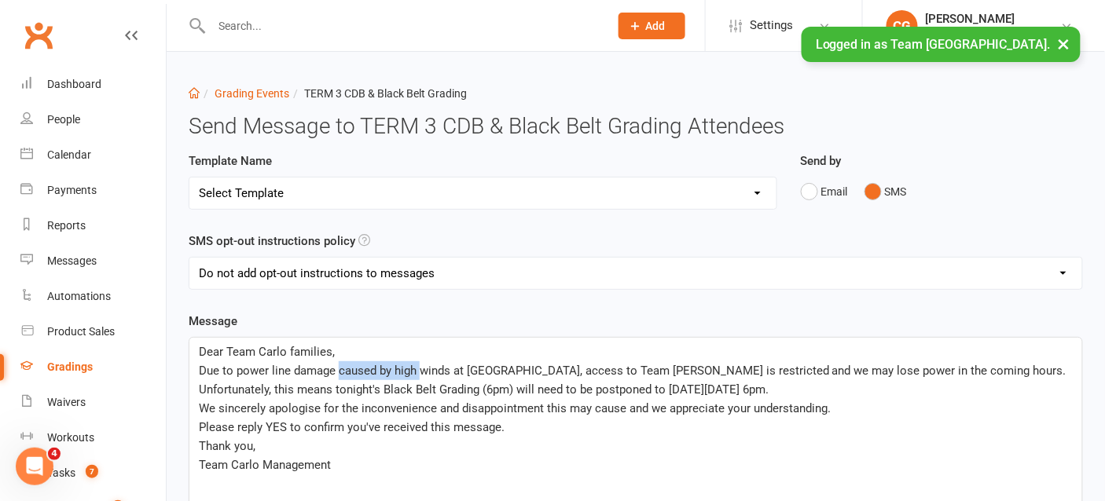
drag, startPoint x: 418, startPoint y: 368, endPoint x: 339, endPoint y: 363, distance: 78.7
click at [339, 364] on span "Due to power line damage caused by high winds at Wood St & High St, access to T…" at bounding box center [634, 380] width 871 height 33
drag, startPoint x: 368, startPoint y: 367, endPoint x: 341, endPoint y: 365, distance: 26.8
click at [341, 365] on span "Due to power line damage winds at Wood St & High St, access to Team Carlo Prest…" at bounding box center [631, 380] width 865 height 33
click at [453, 370] on span "Due to power line damage at Wood St & High St, access to Team Carlo Preston is …" at bounding box center [626, 380] width 854 height 33
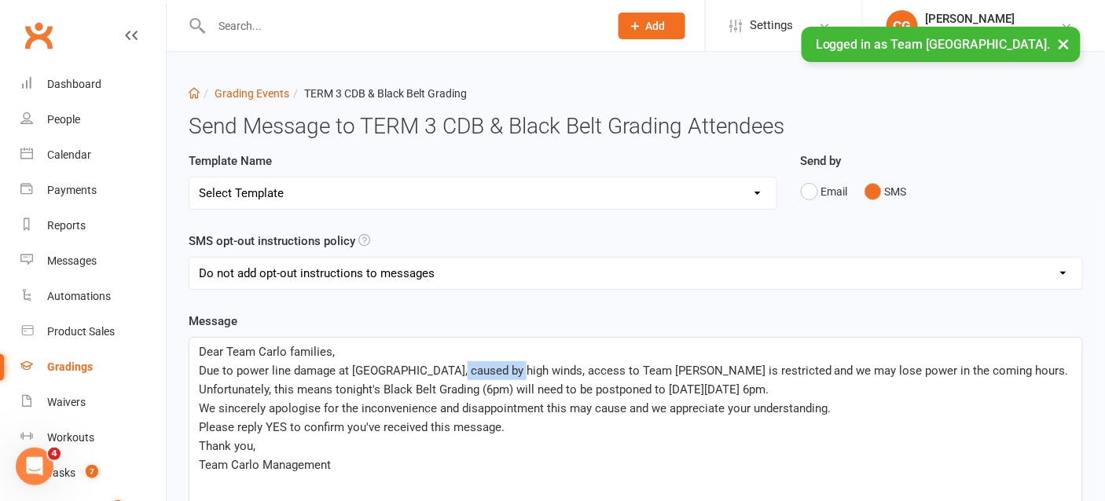
drag, startPoint x: 507, startPoint y: 370, endPoint x: 449, endPoint y: 366, distance: 57.5
click at [449, 366] on span "Due to power line damage at Wood St & High St, caused by high winds, access to …" at bounding box center [635, 380] width 873 height 33
click at [447, 367] on span "Due to power line damage at Wood St & High St, caused by high winds, access to …" at bounding box center [635, 380] width 873 height 33
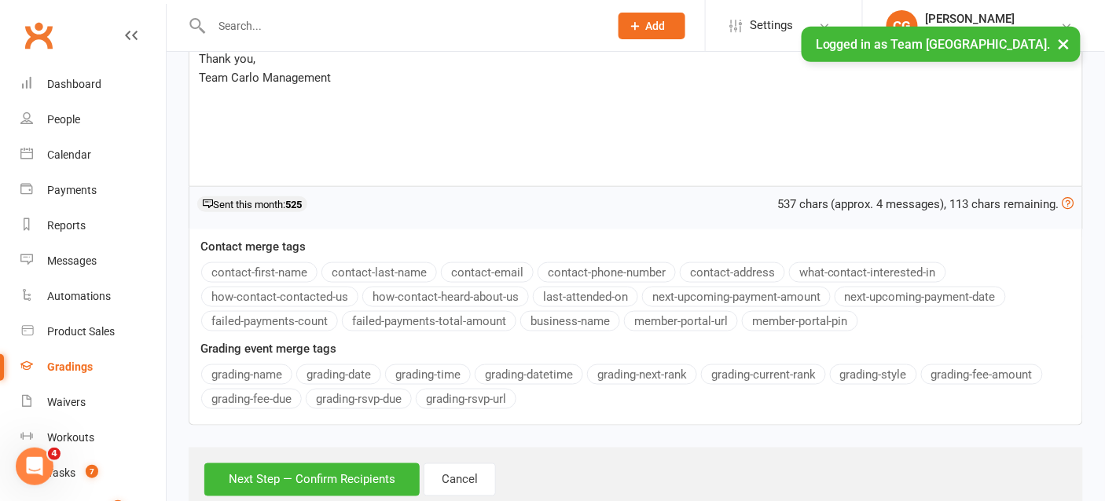
scroll to position [427, 0]
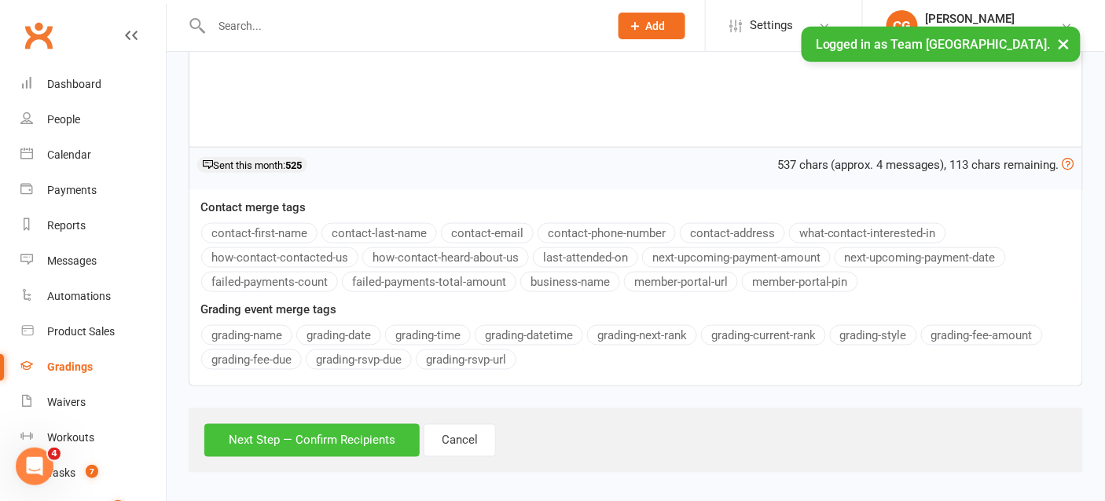
click at [377, 430] on button "Next Step — Confirm Recipients" at bounding box center [311, 440] width 215 height 33
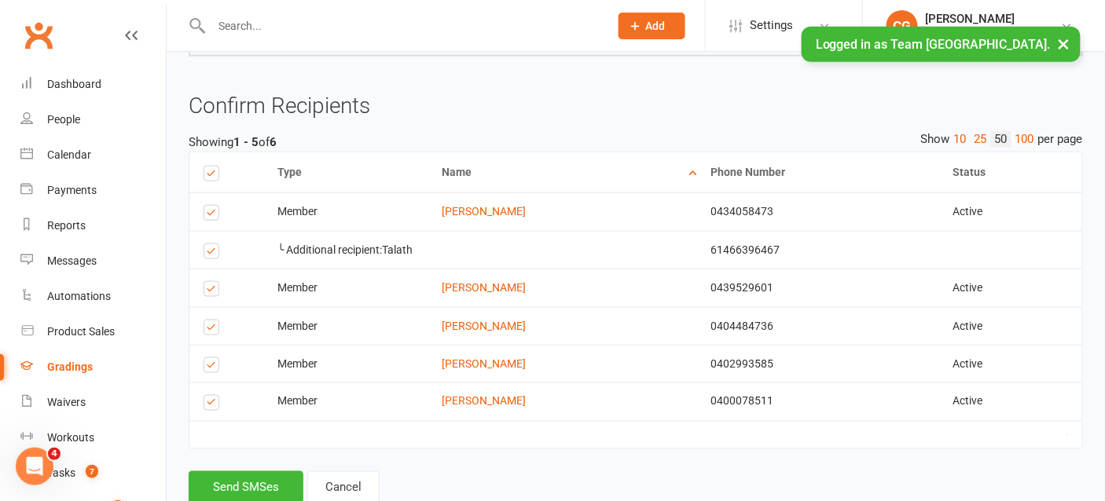
scroll to position [0, 0]
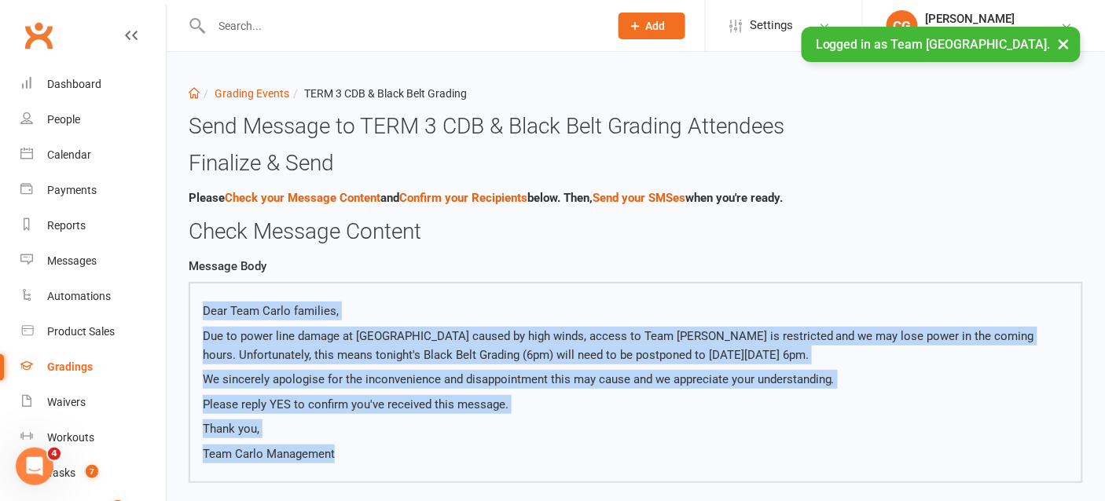
drag, startPoint x: 380, startPoint y: 458, endPoint x: 203, endPoint y: 306, distance: 233.5
click at [203, 306] on div "Dear Team Carlo families, Due to power line damage at [GEOGRAPHIC_DATA] caused …" at bounding box center [636, 383] width 866 height 162
copy div "Dear Team Carlo families, Due to power line damage at Wood St & High St caused …"
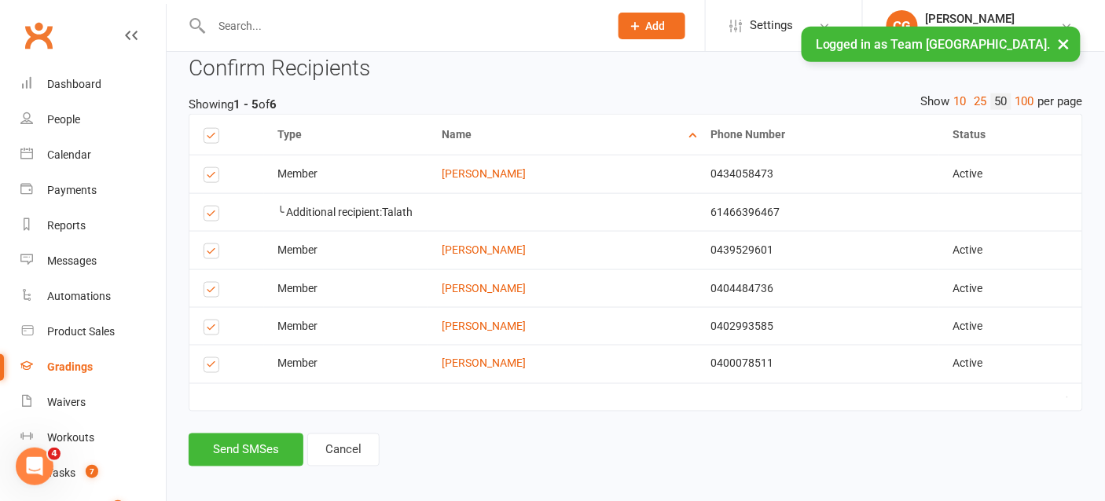
scroll to position [469, 0]
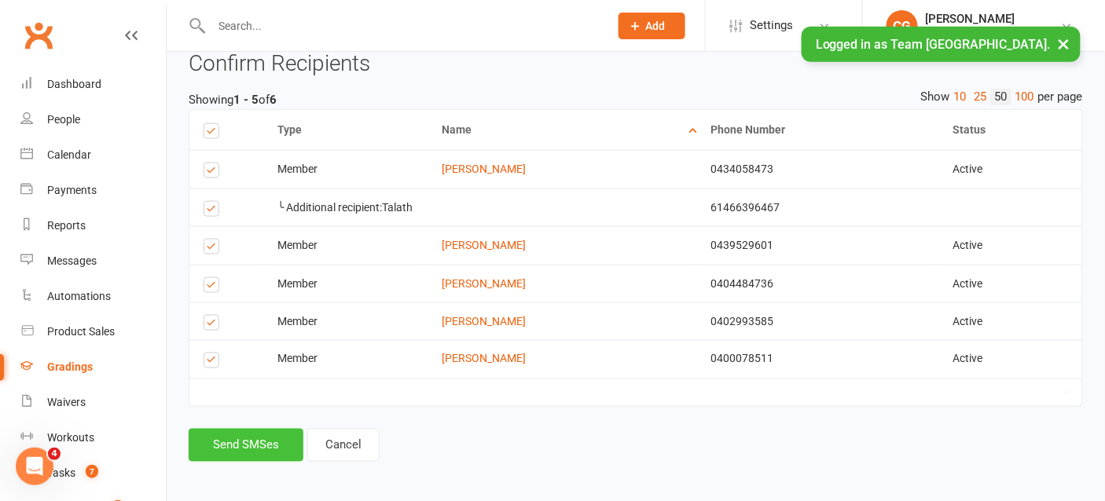
click at [227, 442] on button "Send SMSes" at bounding box center [246, 445] width 115 height 33
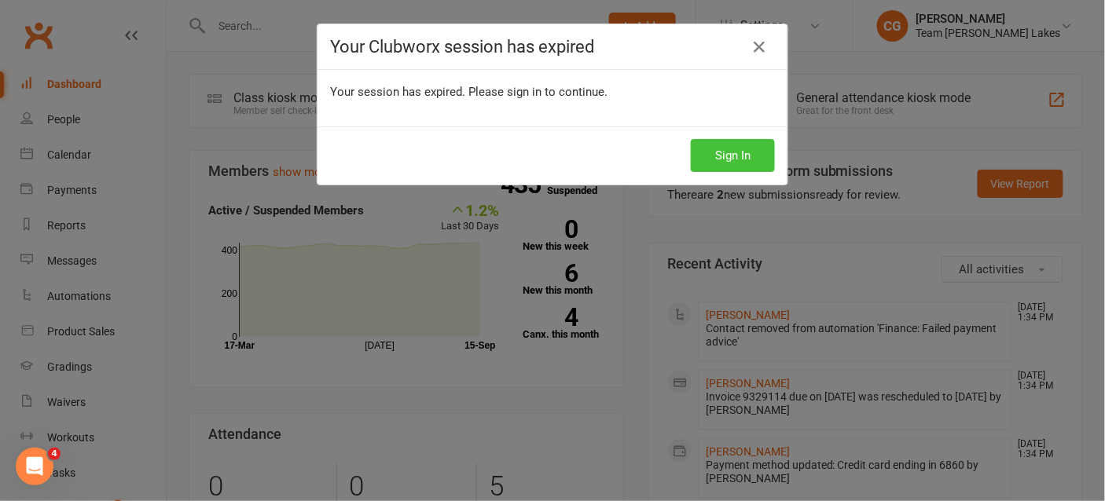
click at [722, 159] on button "Sign In" at bounding box center [733, 155] width 84 height 33
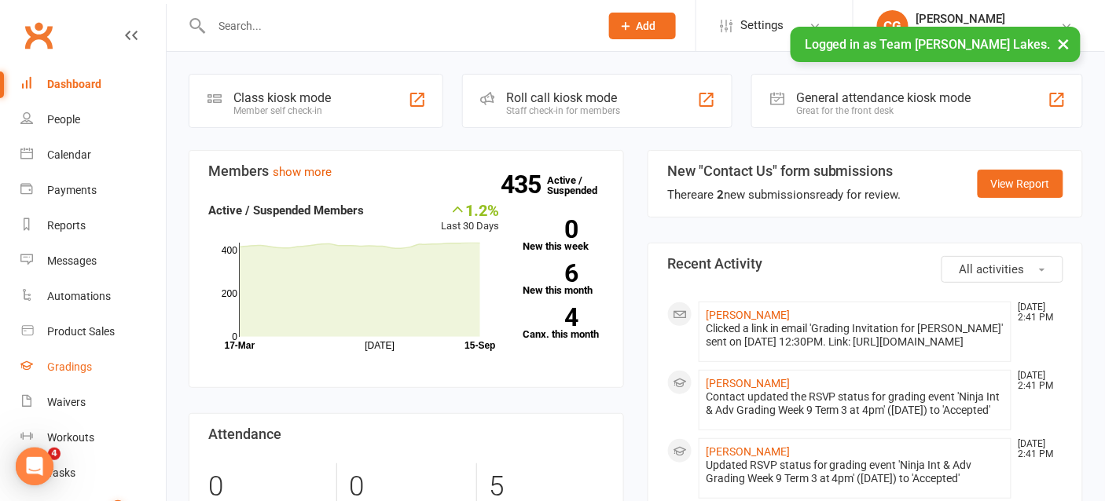
click at [68, 361] on div "Gradings" at bounding box center [69, 367] width 45 height 13
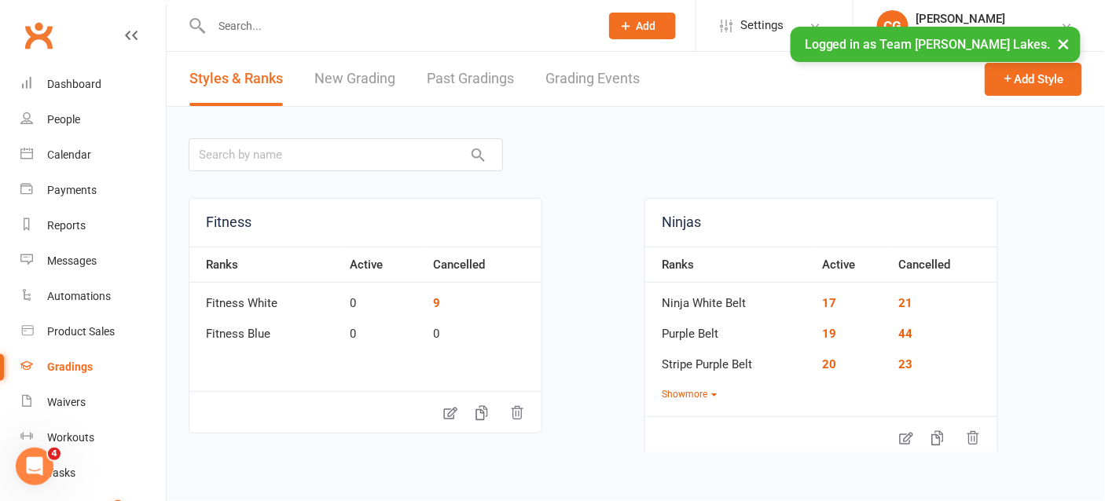
click at [603, 79] on link "Grading Events" at bounding box center [592, 79] width 94 height 54
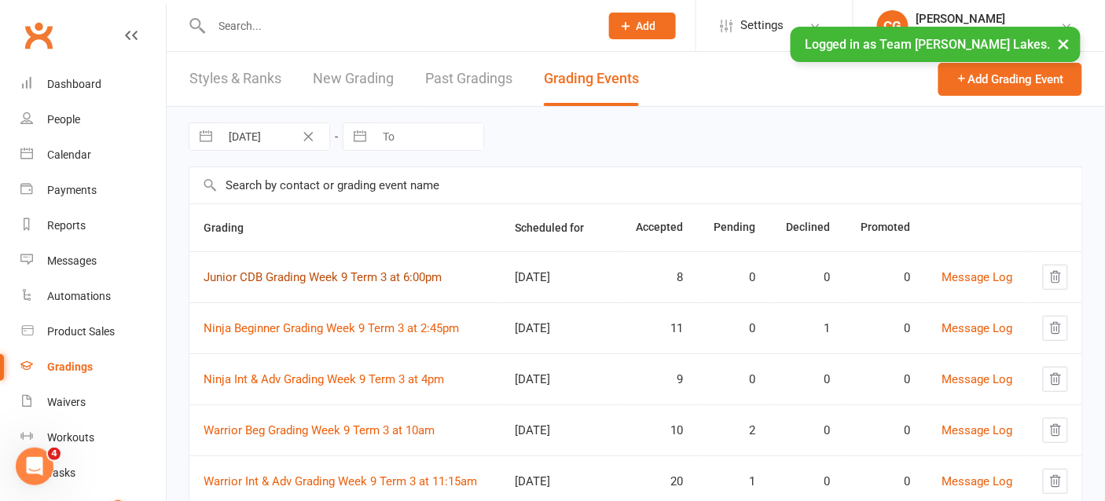
click at [339, 273] on link "Junior CDB Grading Week 9 Term 3 at 6:00pm" at bounding box center [322, 277] width 238 height 14
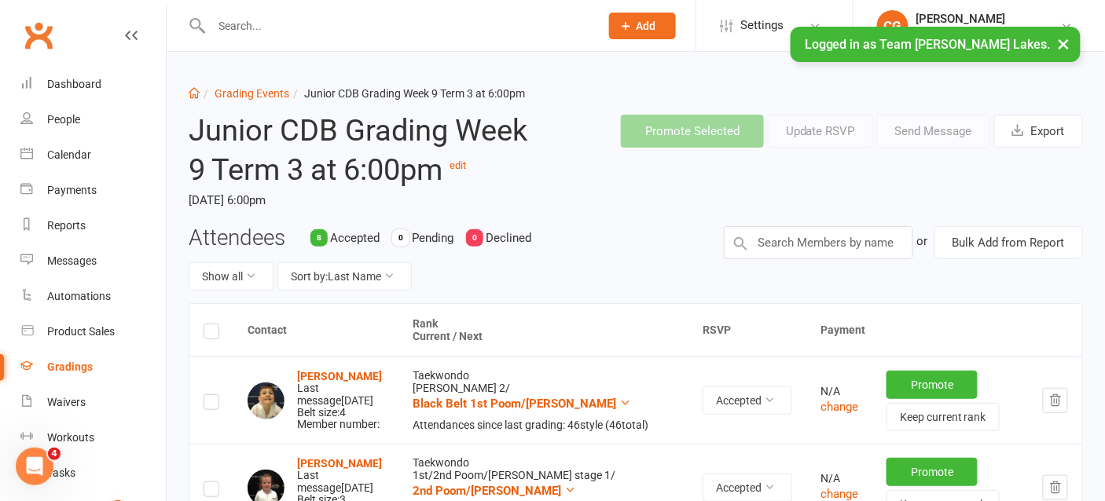
click at [211, 334] on label at bounding box center [211, 334] width 16 height 0
click at [211, 324] on input "checkbox" at bounding box center [211, 324] width 16 height 0
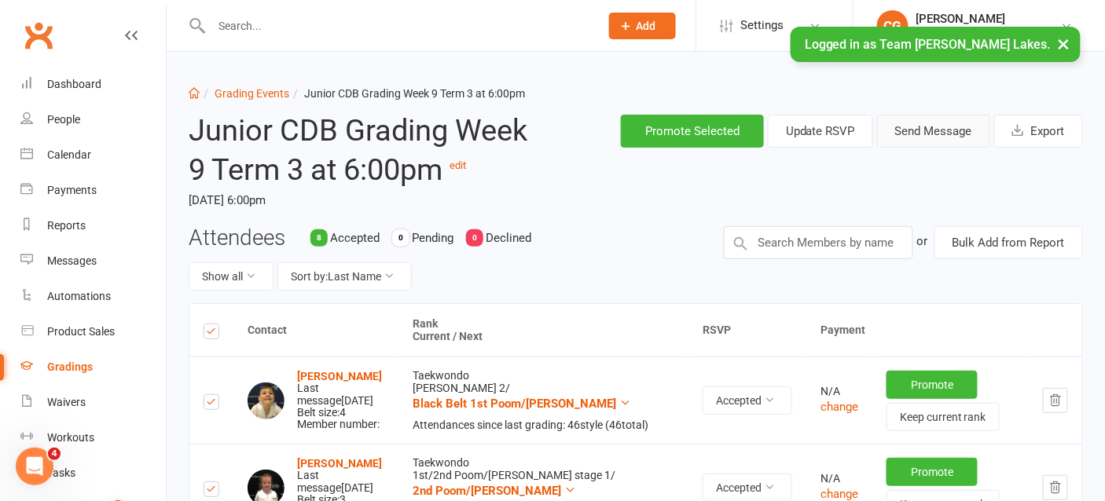
click at [943, 130] on button "Send Message" at bounding box center [933, 131] width 113 height 33
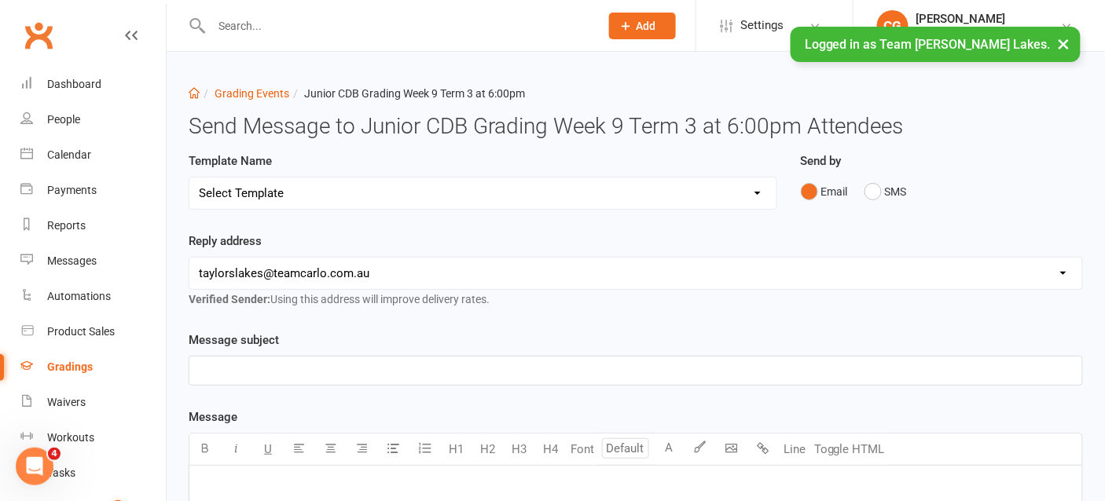
click at [244, 190] on select "Select Template [SMS] Black Belt Payment Advice (Black Belt & Kukkiwon) [SMS] B…" at bounding box center [482, 193] width 587 height 31
click at [870, 187] on button "SMS" at bounding box center [885, 192] width 42 height 30
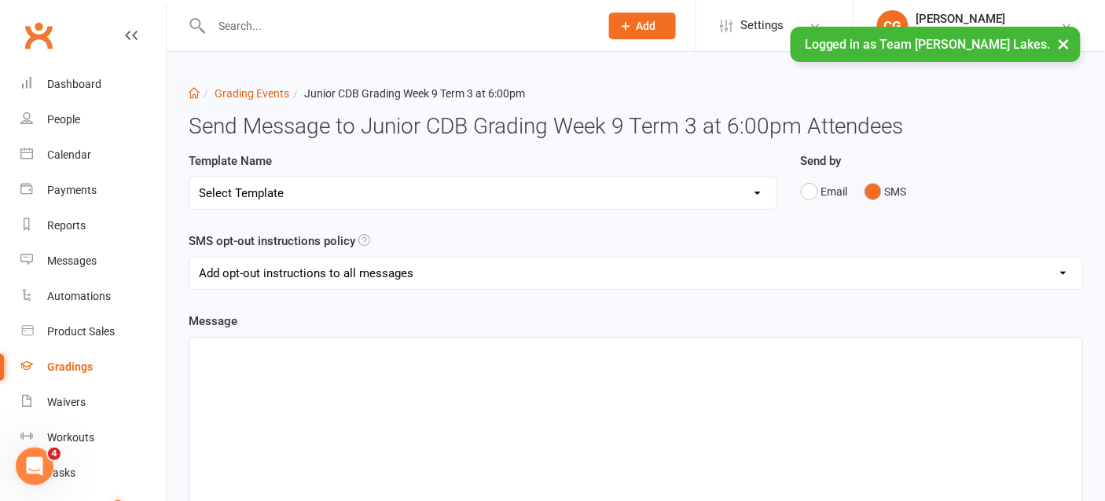
click at [293, 269] on select "Add opt-out instructions to all messages Add opt-out instructions for messages …" at bounding box center [635, 273] width 893 height 31
select select "2"
click at [189, 258] on select "Add opt-out instructions to all messages Add opt-out instructions for messages …" at bounding box center [635, 273] width 893 height 31
click at [306, 362] on div "﻿" at bounding box center [635, 456] width 893 height 236
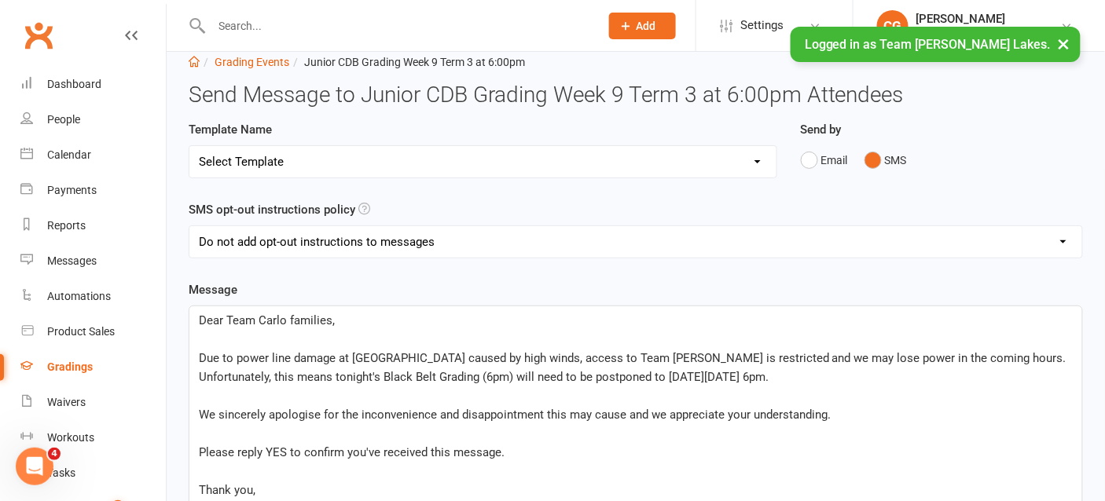
scroll to position [26, 0]
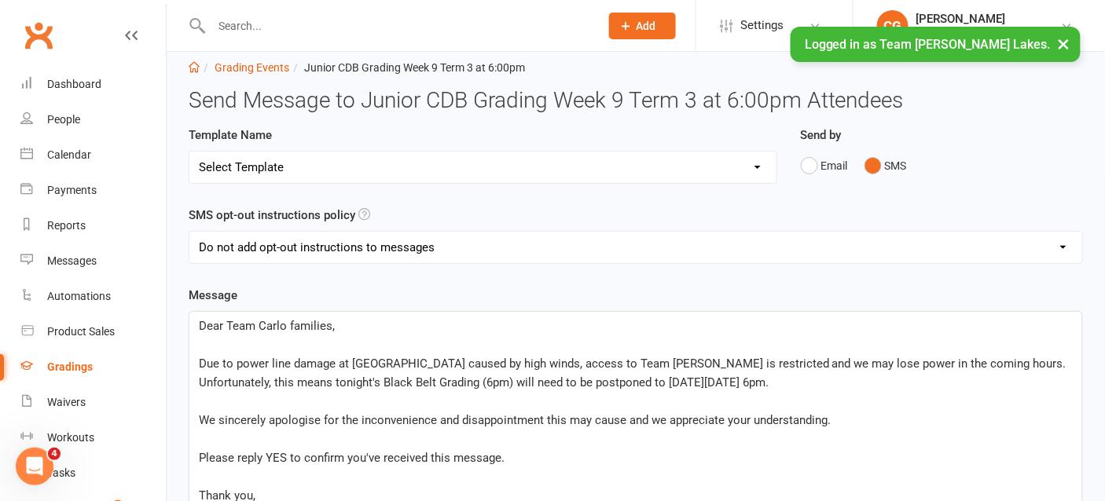
click at [196, 359] on div "Dear Team Carlo families, ﻿ Due to power line damage at Wood St & High St cause…" at bounding box center [635, 430] width 893 height 236
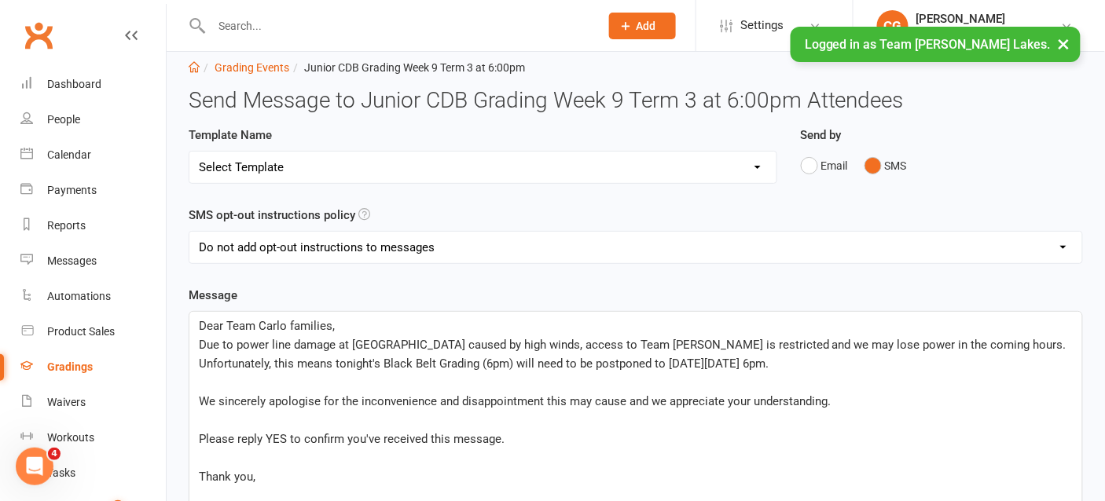
click at [200, 395] on span "We sincerely apologise for the inconvenience and disappointment this may cause …" at bounding box center [515, 401] width 632 height 14
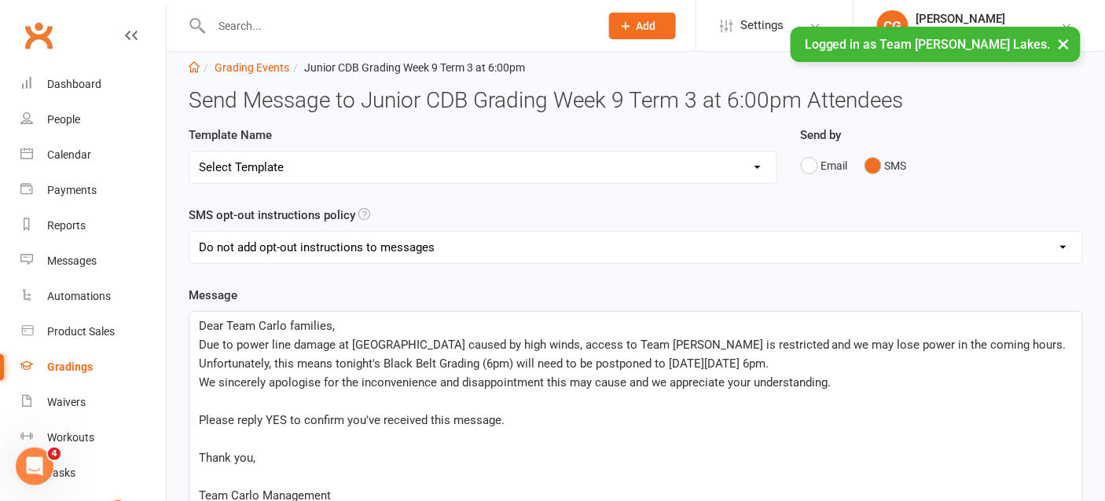
click at [200, 413] on span "Please reply YES to confirm you've received this message." at bounding box center [352, 420] width 306 height 14
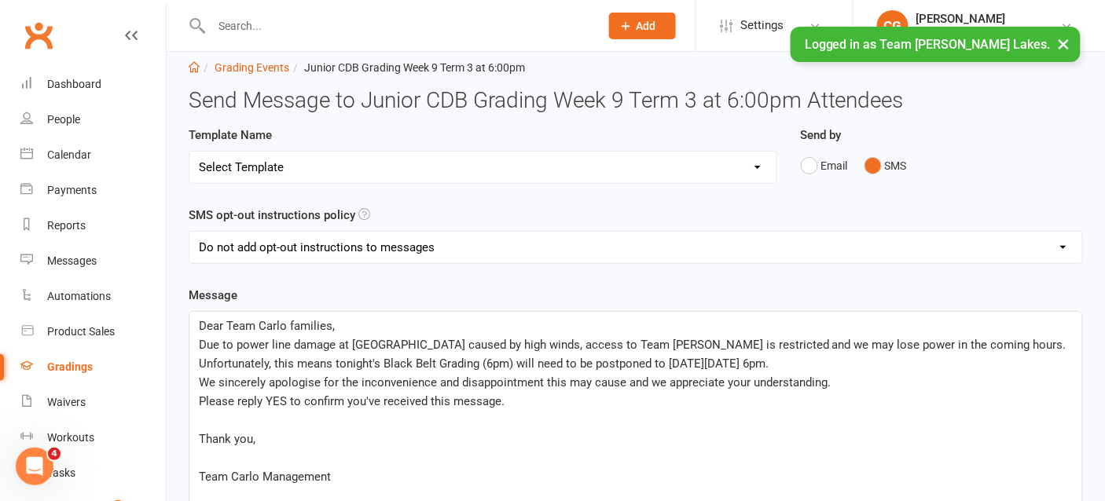
click at [197, 431] on div "Dear Team Carlo families, Due to power line damage at Wood St & High St caused …" at bounding box center [635, 430] width 893 height 236
click at [200, 451] on span "Team Carlo Management" at bounding box center [265, 458] width 132 height 14
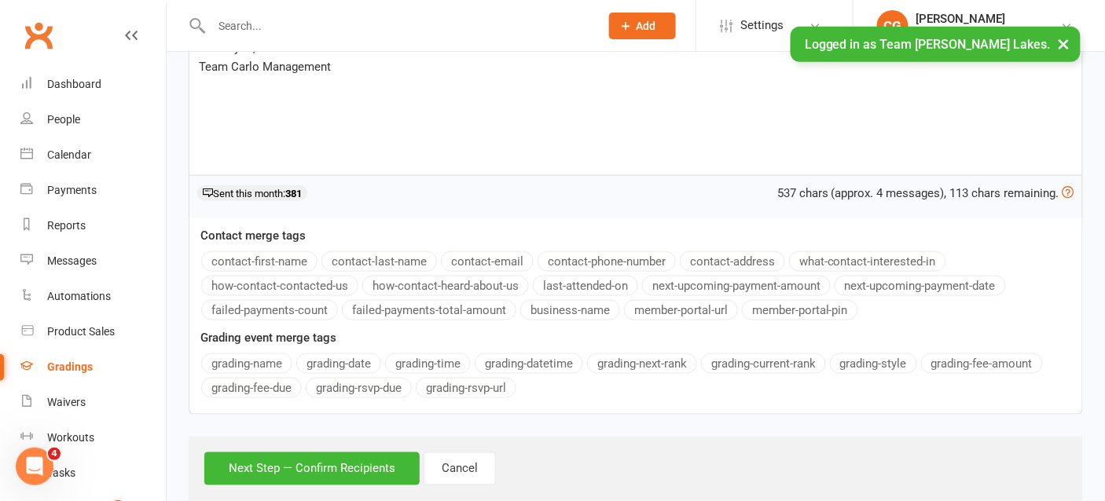
scroll to position [427, 0]
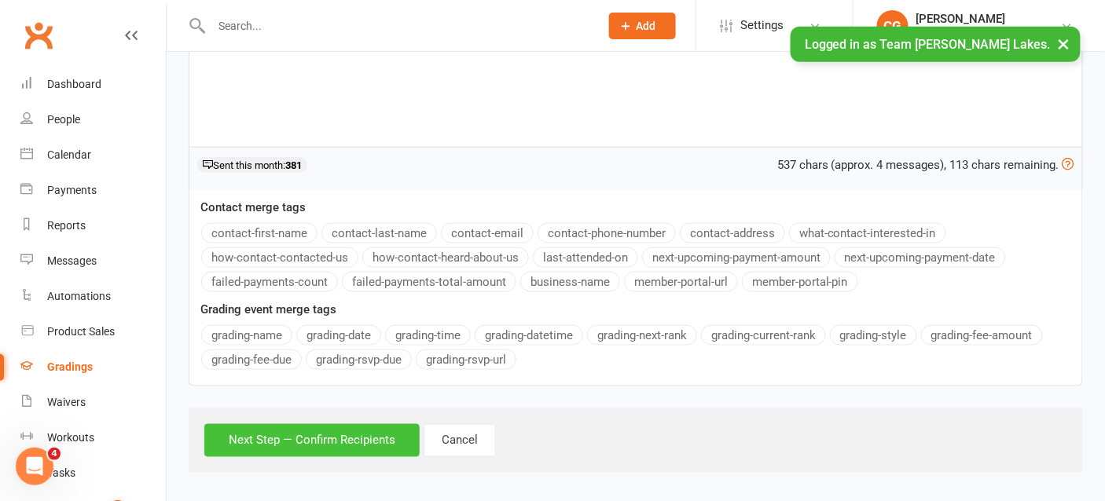
click at [320, 438] on button "Next Step — Confirm Recipients" at bounding box center [311, 440] width 215 height 33
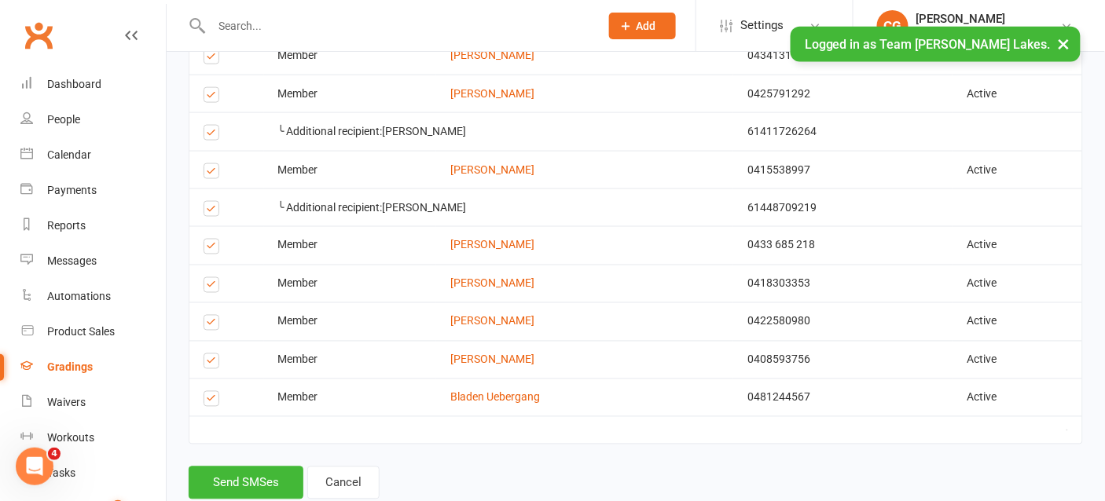
scroll to position [588, 0]
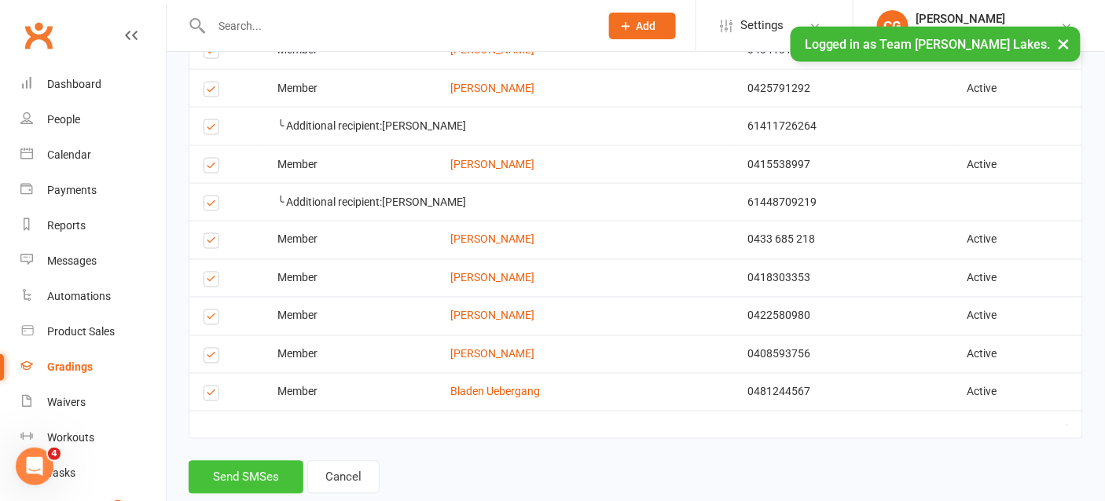
click at [249, 467] on button "Send SMSes" at bounding box center [246, 477] width 115 height 33
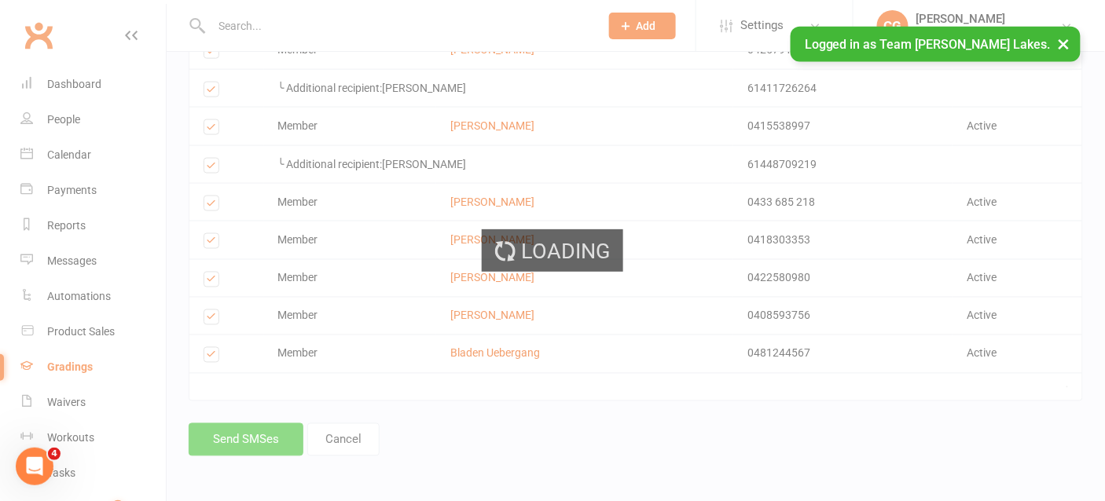
scroll to position [547, 0]
